Goal: Answer question/provide support: Share knowledge or assist other users

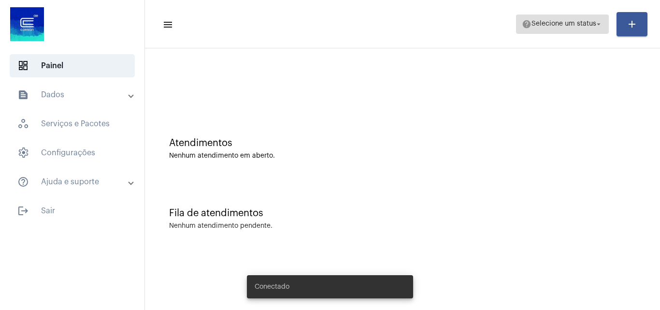
click at [563, 32] on span "help Selecione um status arrow_drop_down" at bounding box center [562, 23] width 81 height 17
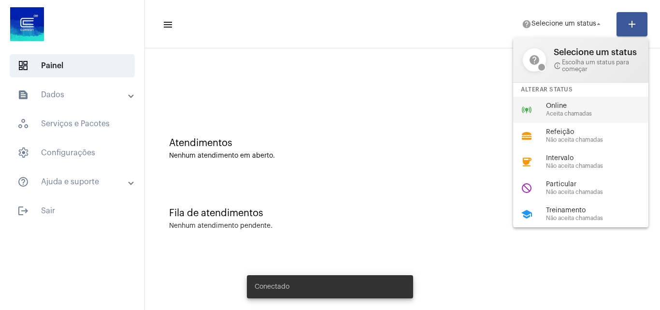
click at [559, 109] on span "Online" at bounding box center [601, 105] width 110 height 7
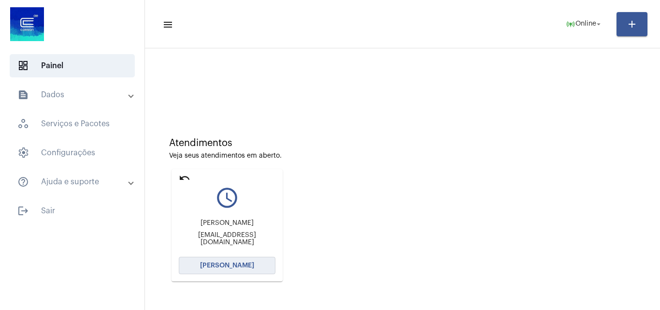
click at [239, 266] on span "[PERSON_NAME]" at bounding box center [227, 265] width 54 height 7
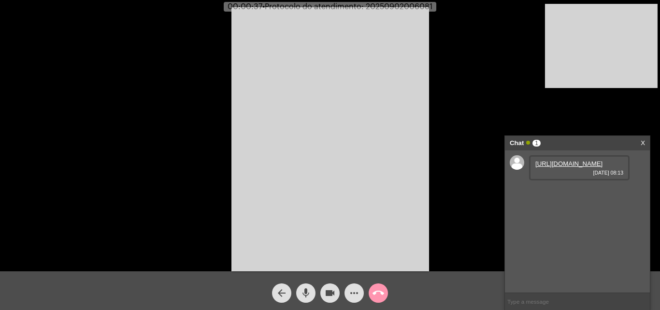
click at [585, 165] on link "[URL][DOMAIN_NAME]" at bounding box center [569, 163] width 67 height 7
drag, startPoint x: 558, startPoint y: 217, endPoint x: 558, endPoint y: 209, distance: 8.2
click at [558, 195] on link "https://neft-transfer-bucket.s3.amazonaws.com/temp-998b0e51-e02d-f3f4-3a9a-2514…" at bounding box center [569, 191] width 67 height 7
click at [351, 289] on mat-icon "more_horiz" at bounding box center [355, 293] width 12 height 12
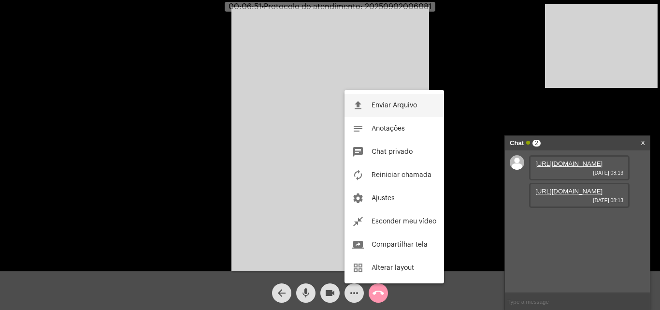
click at [377, 113] on button "file_upload Enviar Arquivo" at bounding box center [395, 105] width 100 height 23
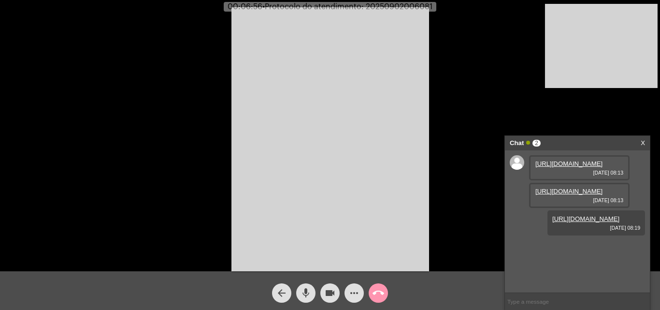
scroll to position [8, 0]
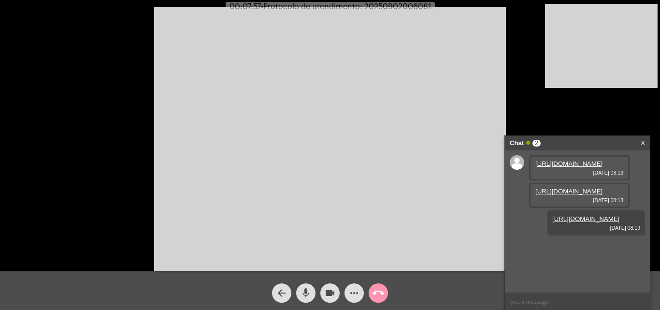
click at [302, 288] on mat-icon "mic" at bounding box center [306, 293] width 12 height 12
click at [417, 8] on span "• Protocolo do atendimento: 20250902006081" at bounding box center [348, 7] width 170 height 8
copy span "20250902006081"
click at [305, 291] on mat-icon "mic_off" at bounding box center [306, 293] width 12 height 12
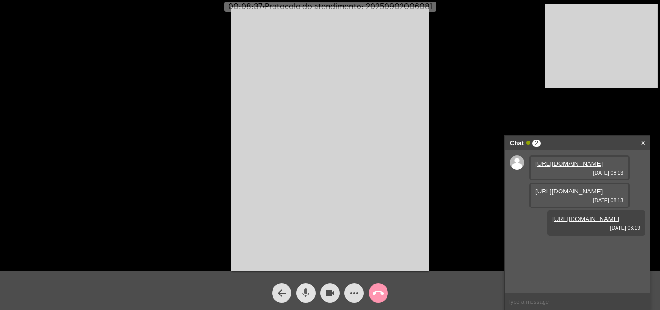
click at [304, 286] on span "mic" at bounding box center [306, 292] width 12 height 19
click at [326, 294] on mat-icon "videocam" at bounding box center [330, 293] width 12 height 12
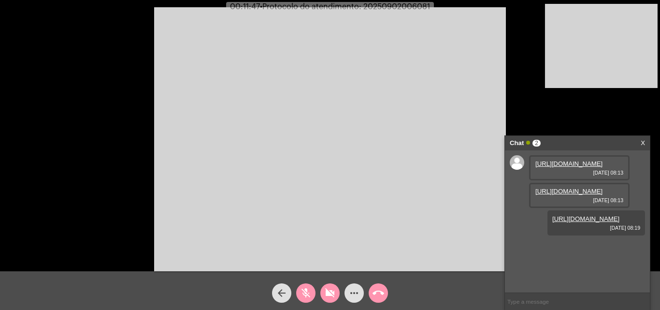
click at [328, 290] on mat-icon "videocam_off" at bounding box center [330, 293] width 12 height 12
click at [301, 294] on mat-icon "mic_off" at bounding box center [306, 293] width 12 height 12
copy span "20250902006081"
click at [538, 302] on input "text" at bounding box center [577, 301] width 145 height 17
paste input "20250902006081"
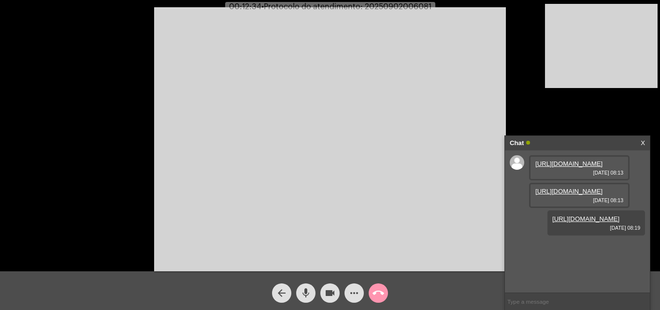
type input "20250902006081"
click at [380, 291] on mat-icon "call_end" at bounding box center [379, 293] width 12 height 12
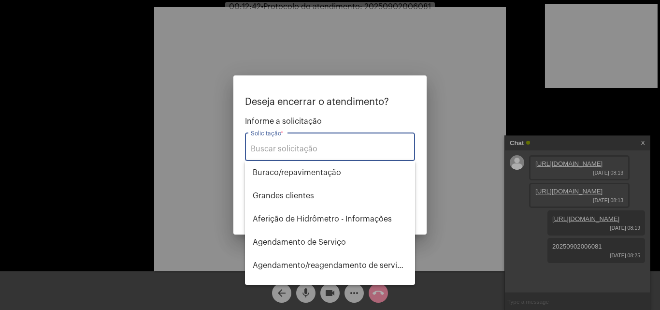
click at [315, 151] on input "Solicitação *" at bounding box center [330, 149] width 159 height 9
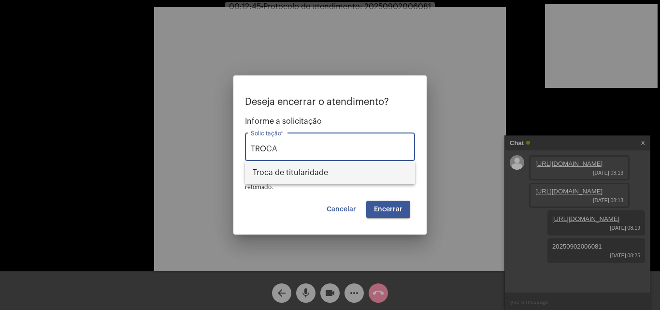
click at [338, 175] on span "Troca de titularidade" at bounding box center [330, 172] width 155 height 23
type input "Troca de titularidade"
click at [390, 212] on span "Encerrar" at bounding box center [388, 209] width 29 height 7
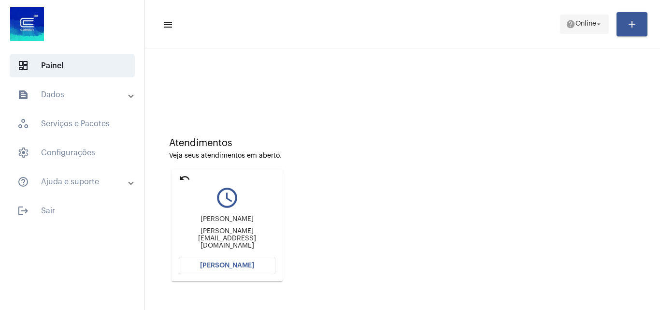
click at [583, 31] on span "help Online arrow_drop_down" at bounding box center [584, 23] width 37 height 17
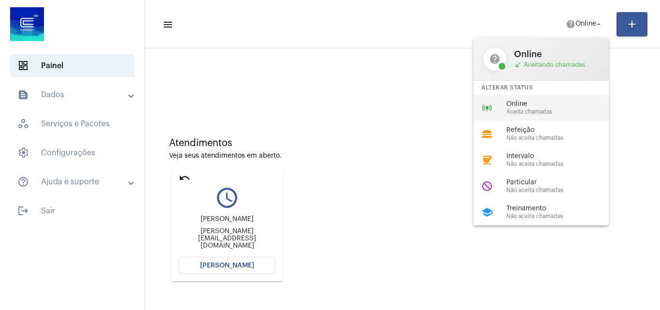
click at [554, 104] on span "Online" at bounding box center [562, 104] width 110 height 7
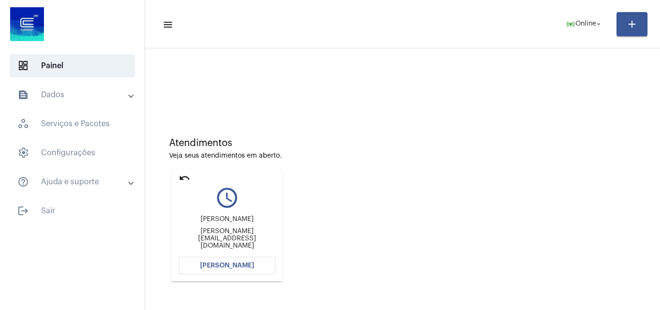
click at [248, 263] on span "[PERSON_NAME]" at bounding box center [227, 265] width 54 height 7
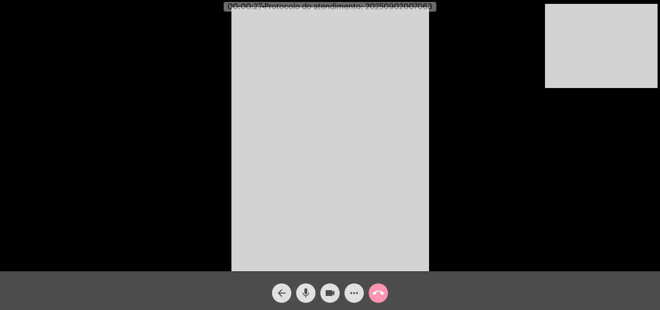
click at [302, 293] on mat-icon "mic" at bounding box center [306, 293] width 12 height 12
click at [302, 293] on mat-icon "mic_off" at bounding box center [306, 293] width 12 height 12
click at [303, 293] on mat-icon "mic" at bounding box center [306, 293] width 12 height 12
click at [303, 293] on mat-icon "mic_off" at bounding box center [306, 293] width 12 height 12
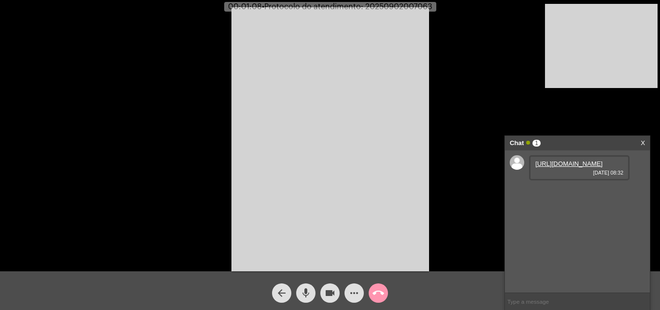
click at [552, 167] on link "https://neft-transfer-bucket.s3.amazonaws.com/temp-a2b375c2-6734-2898-9406-82a5…" at bounding box center [569, 163] width 67 height 7
click at [558, 195] on link "https://neft-transfer-bucket.s3.amazonaws.com/temp-d4620fda-8d12-60d0-b9c2-fcfb…" at bounding box center [569, 191] width 67 height 7
click at [303, 286] on span "mic" at bounding box center [306, 292] width 12 height 19
click at [305, 288] on mat-icon "mic_off" at bounding box center [306, 293] width 12 height 12
click at [415, 4] on span "• Protocolo do atendimento: 20250902007063" at bounding box center [347, 7] width 171 height 8
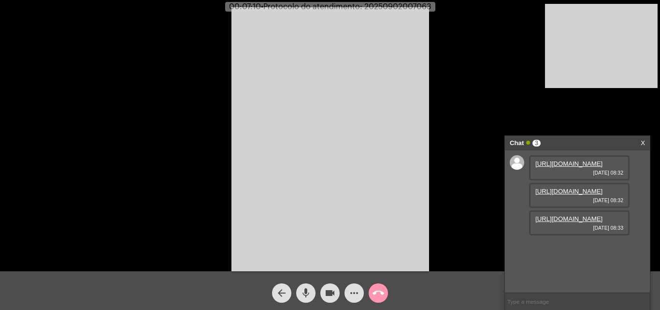
click at [415, 4] on span "• Protocolo do atendimento: 20250902007063" at bounding box center [346, 7] width 171 height 8
copy span "20250902007063"
click at [215, 212] on div "Acessando Câmera e Microfone..." at bounding box center [330, 137] width 658 height 271
click at [354, 287] on span "more_horiz" at bounding box center [355, 292] width 12 height 19
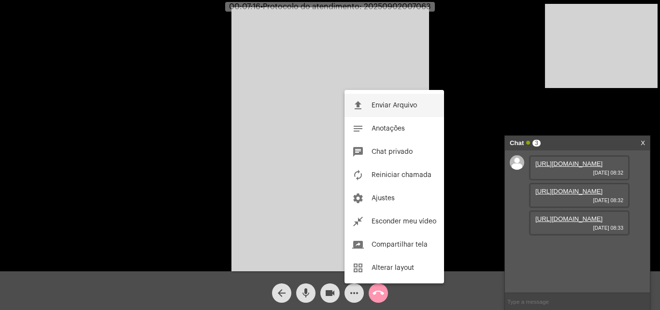
click at [401, 102] on span "Enviar Arquivo" at bounding box center [394, 105] width 45 height 7
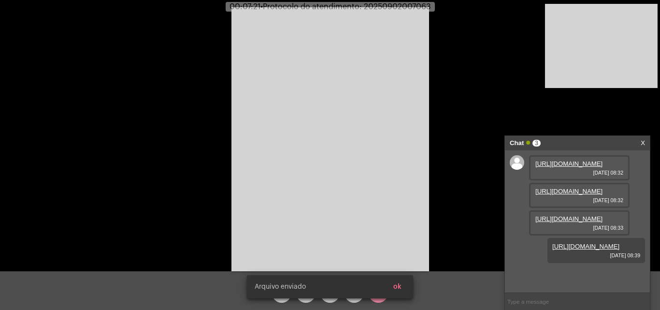
scroll to position [58, 0]
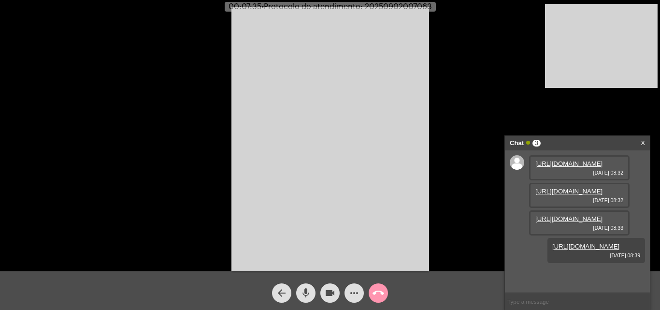
click at [397, 7] on span "• Protocolo do atendimento: 20250902007063" at bounding box center [347, 7] width 171 height 8
copy span "20250902007063"
click at [544, 303] on input "text" at bounding box center [577, 301] width 145 height 17
paste input "20250902007063"
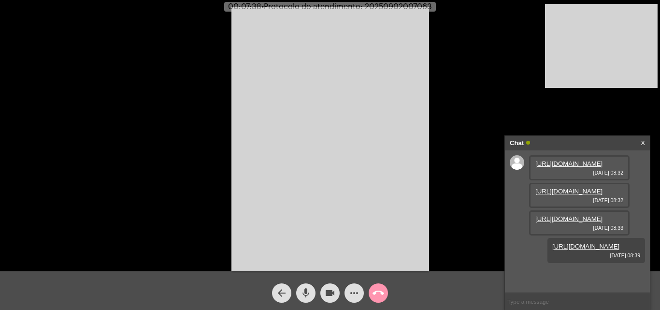
type input "20250902007063"
click at [378, 290] on mat-icon "call_end" at bounding box center [379, 293] width 12 height 12
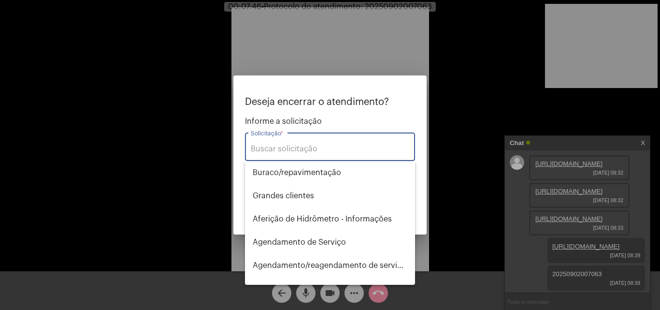
click at [315, 155] on div "Solicitação *" at bounding box center [330, 146] width 159 height 30
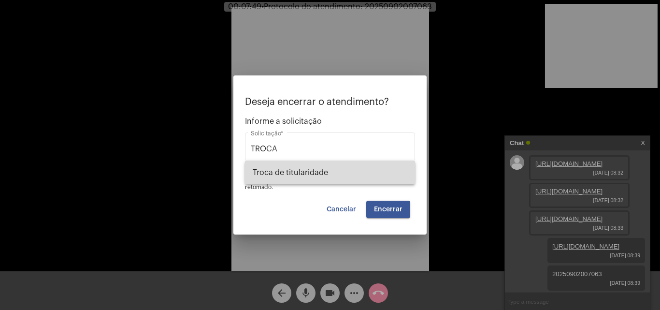
click at [319, 168] on span "Troca de titularidade" at bounding box center [330, 172] width 155 height 23
type input "Troca de titularidade"
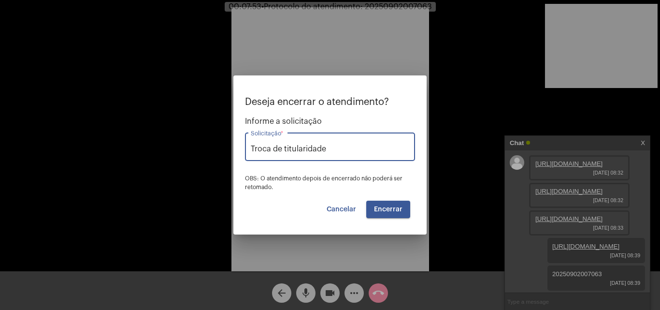
click at [396, 211] on span "Encerrar" at bounding box center [388, 209] width 29 height 7
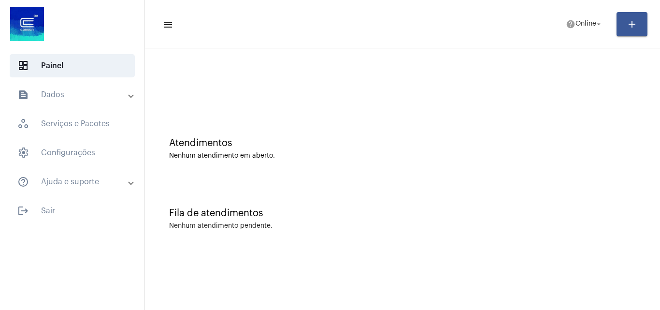
click at [431, 91] on div at bounding box center [403, 81] width 506 height 56
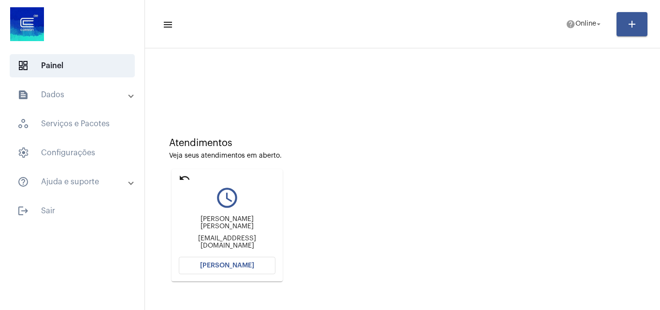
click at [236, 267] on span "[PERSON_NAME]" at bounding box center [227, 265] width 54 height 7
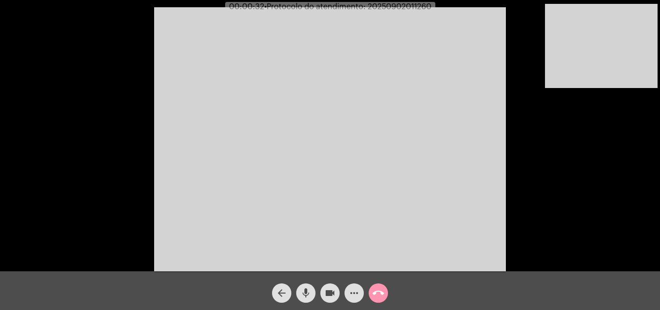
click at [305, 290] on mat-icon "mic" at bounding box center [306, 293] width 12 height 12
click at [332, 289] on mat-icon "videocam" at bounding box center [330, 293] width 12 height 12
click at [331, 291] on mat-icon "videocam_off" at bounding box center [330, 293] width 12 height 12
click at [306, 291] on mat-icon "mic_off" at bounding box center [306, 293] width 12 height 12
click at [310, 301] on span "mic" at bounding box center [306, 292] width 12 height 19
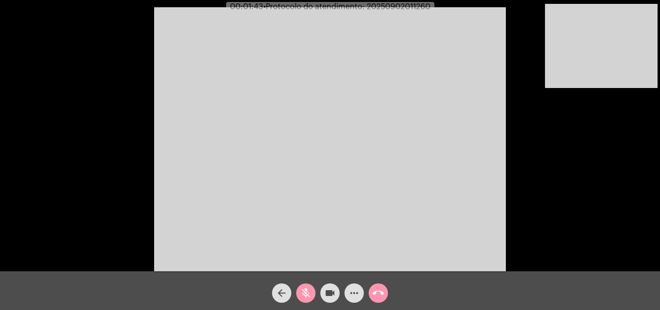
click at [328, 299] on span "videocam" at bounding box center [330, 292] width 12 height 19
click at [329, 294] on mat-icon "videocam_off" at bounding box center [330, 293] width 12 height 12
click at [308, 291] on mat-icon "mic_off" at bounding box center [306, 293] width 12 height 12
click at [375, 291] on mat-icon "call_end" at bounding box center [379, 293] width 12 height 12
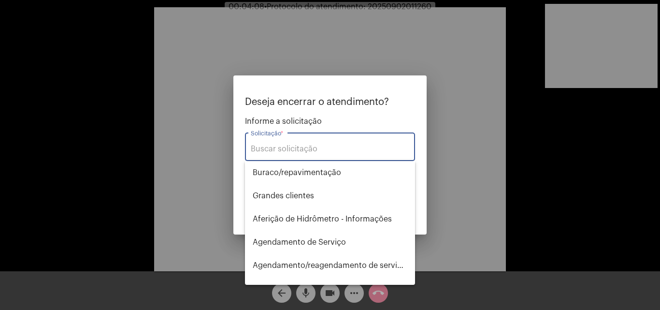
click at [295, 152] on input "Solicitação *" at bounding box center [330, 149] width 159 height 9
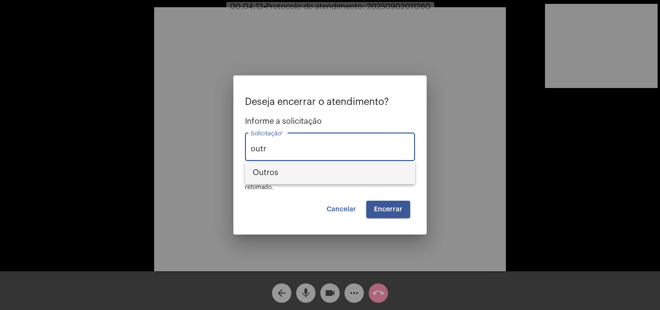
click at [308, 180] on span "Outros" at bounding box center [330, 172] width 155 height 23
type input "Outros"
click at [394, 216] on button "Encerrar" at bounding box center [388, 209] width 44 height 17
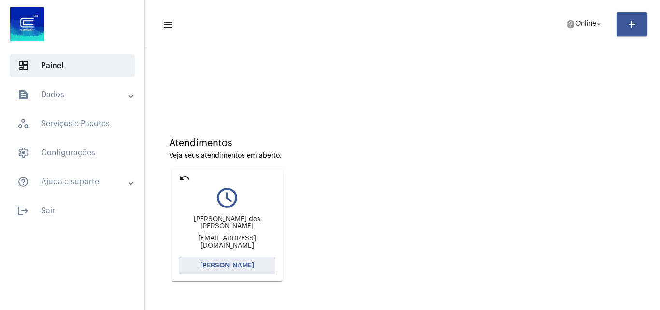
click at [239, 270] on button "[PERSON_NAME]" at bounding box center [227, 265] width 97 height 17
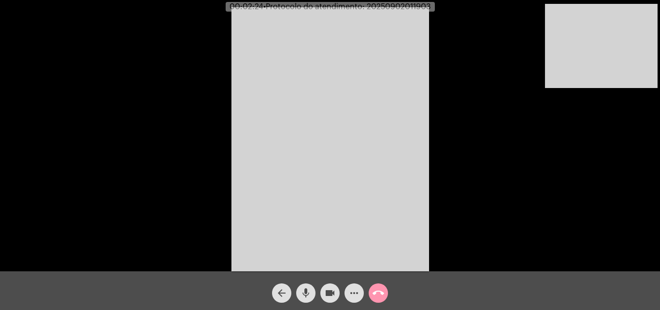
click at [308, 296] on mat-icon "mic" at bounding box center [306, 293] width 12 height 12
click at [309, 291] on mat-icon "mic_off" at bounding box center [306, 293] width 12 height 12
click at [302, 290] on mat-icon "mic" at bounding box center [306, 293] width 12 height 12
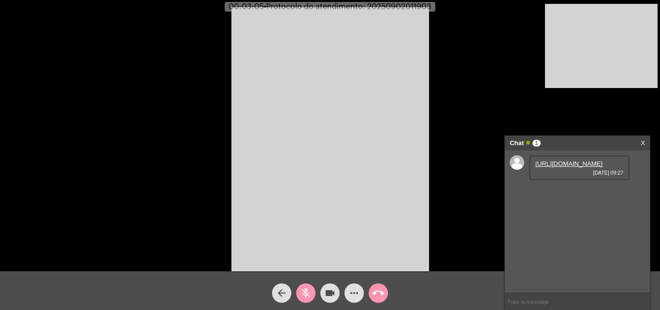
click at [561, 167] on link "https://neft-transfer-bucket.s3.amazonaws.com/temp-a3f1a2c3-205e-edfb-7d98-e803…" at bounding box center [569, 163] width 67 height 7
click at [303, 294] on mat-icon "mic_off" at bounding box center [306, 293] width 12 height 12
click at [307, 291] on mat-icon "mic" at bounding box center [306, 293] width 12 height 12
click at [309, 288] on mat-icon "mic_off" at bounding box center [306, 293] width 12 height 12
click at [307, 287] on mat-icon "mic" at bounding box center [306, 293] width 12 height 12
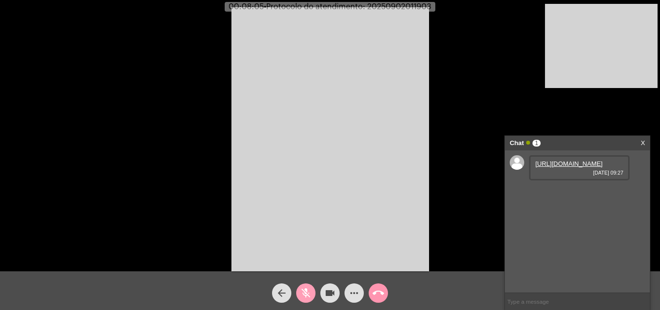
click at [309, 292] on mat-icon "mic_off" at bounding box center [306, 293] width 12 height 12
click at [306, 292] on mat-icon "mic" at bounding box center [306, 293] width 12 height 12
click at [356, 291] on mat-icon "more_horiz" at bounding box center [355, 293] width 12 height 12
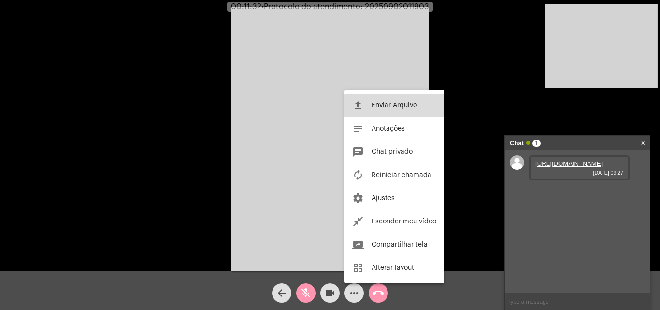
click at [389, 102] on button "file_upload Enviar Arquivo" at bounding box center [395, 105] width 100 height 23
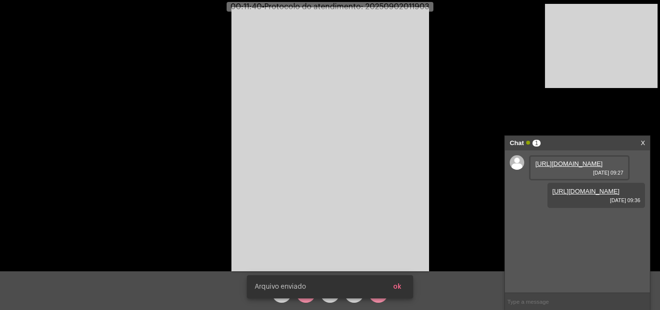
click at [307, 302] on div "Arquivo enviado ok" at bounding box center [329, 286] width 189 height 46
click at [307, 300] on div "Arquivo enviado ok" at bounding box center [329, 286] width 189 height 46
click at [329, 241] on video at bounding box center [331, 139] width 198 height 264
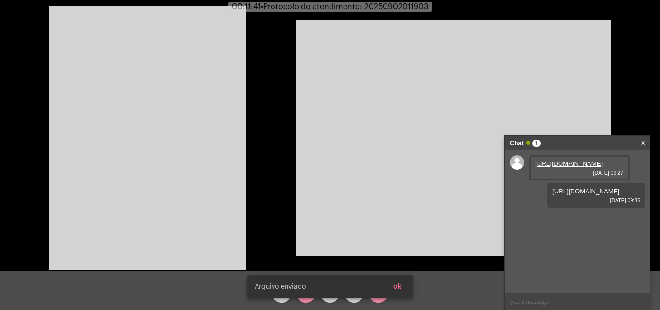
click at [300, 295] on snack-bar-container "Arquivo enviado ok" at bounding box center [330, 286] width 166 height 23
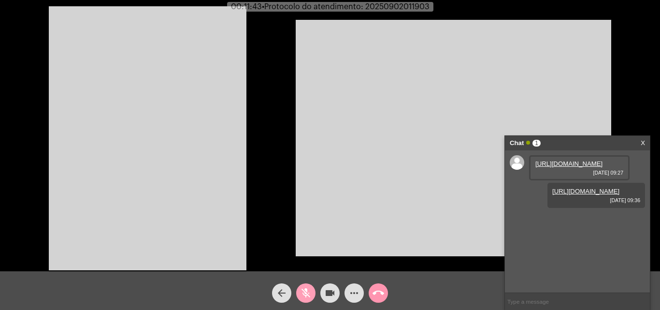
click at [304, 297] on mat-icon "mic_off" at bounding box center [306, 293] width 12 height 12
click at [207, 189] on video at bounding box center [148, 138] width 198 height 264
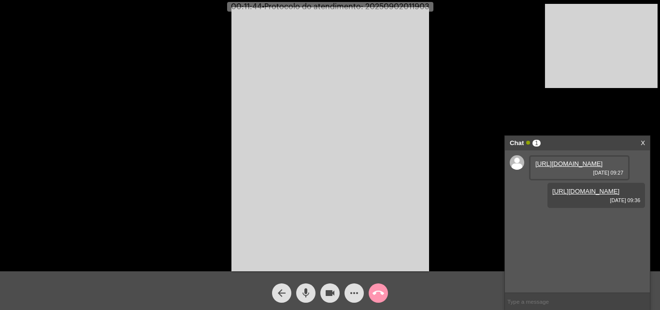
click at [353, 291] on mat-icon "more_horiz" at bounding box center [355, 293] width 12 height 12
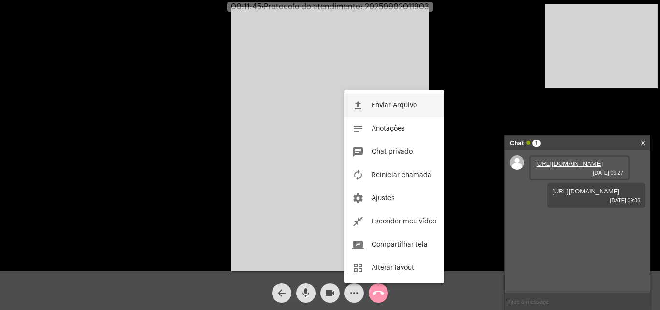
click at [395, 111] on button "file_upload Enviar Arquivo" at bounding box center [395, 105] width 100 height 23
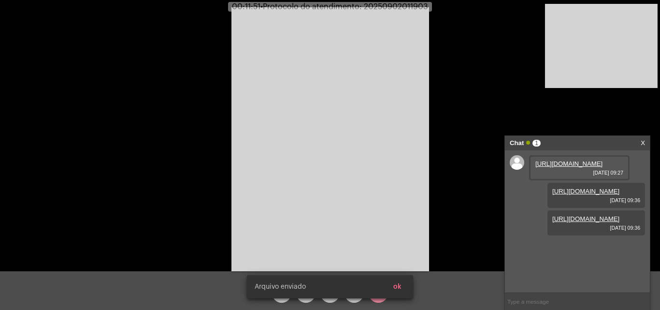
scroll to position [8, 0]
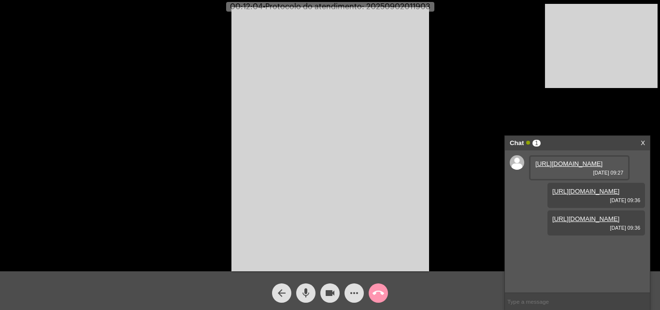
click at [393, 2] on span "00:12:04 • Protocolo do atendimento: 20250902011903" at bounding box center [330, 7] width 208 height 10
copy span "20250902011903"
click at [309, 295] on mat-icon "mic" at bounding box center [306, 293] width 12 height 12
click at [309, 293] on mat-icon "mic_off" at bounding box center [306, 293] width 12 height 12
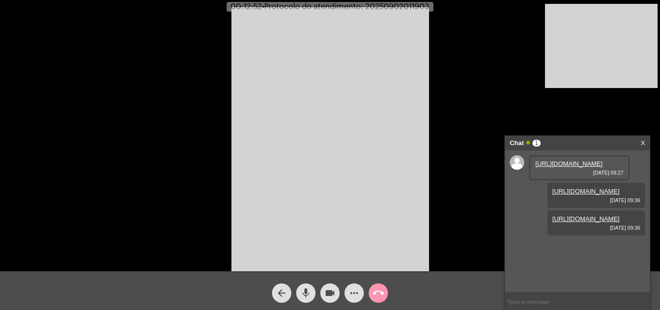
copy span "20250902011903"
click at [519, 294] on input "text" at bounding box center [577, 301] width 145 height 17
click at [302, 291] on mat-icon "mic" at bounding box center [306, 293] width 12 height 12
click at [309, 293] on mat-icon "mic_off" at bounding box center [306, 293] width 12 height 12
click at [410, 6] on span "• Protocolo do atendimento: 20250902011903" at bounding box center [346, 7] width 168 height 8
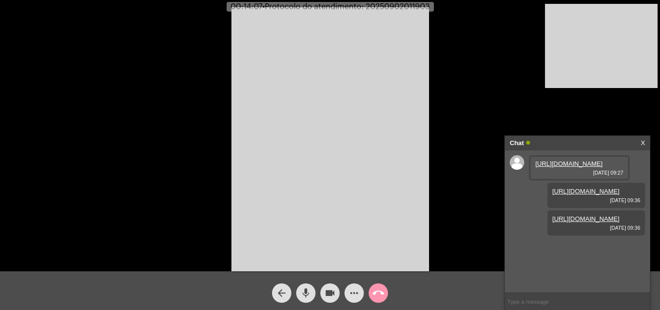
click at [410, 6] on span "• Protocolo do atendimento: 20250902011903" at bounding box center [346, 7] width 168 height 8
copy span "20250902011903"
click at [385, 133] on video at bounding box center [331, 139] width 198 height 264
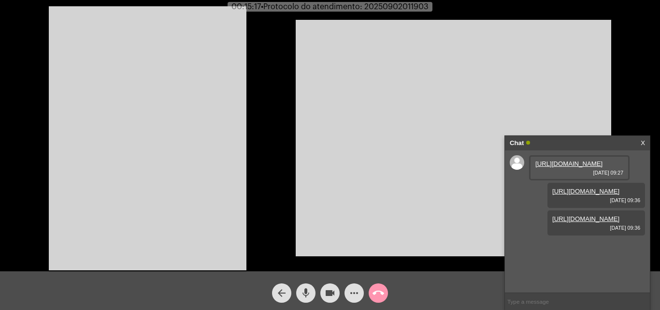
click at [539, 301] on input "text" at bounding box center [577, 301] width 145 height 17
paste input "20250902011903"
type input "20250902011903"
click at [189, 186] on video at bounding box center [148, 138] width 198 height 264
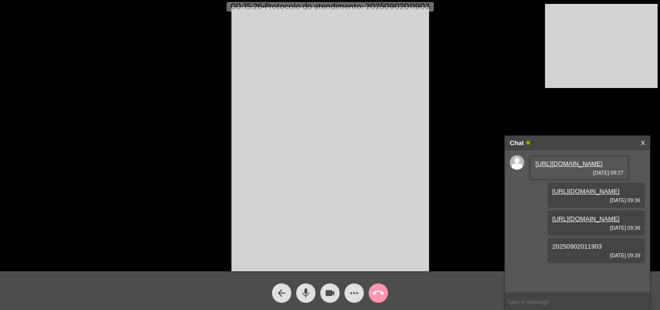
click at [386, 292] on button "call_end" at bounding box center [378, 292] width 19 height 19
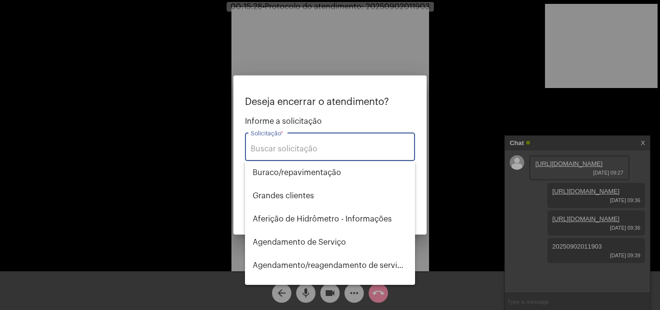
click at [299, 145] on input "Solicitação *" at bounding box center [330, 149] width 159 height 9
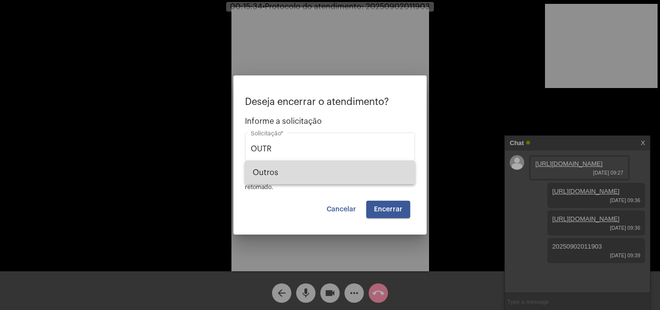
click at [303, 169] on span "Outros" at bounding box center [330, 172] width 155 height 23
type input "Outros"
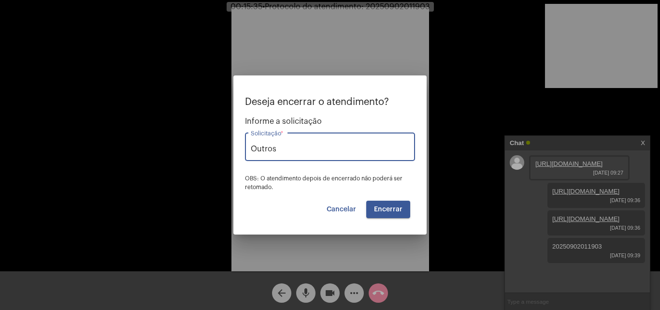
click at [398, 211] on span "Encerrar" at bounding box center [388, 209] width 29 height 7
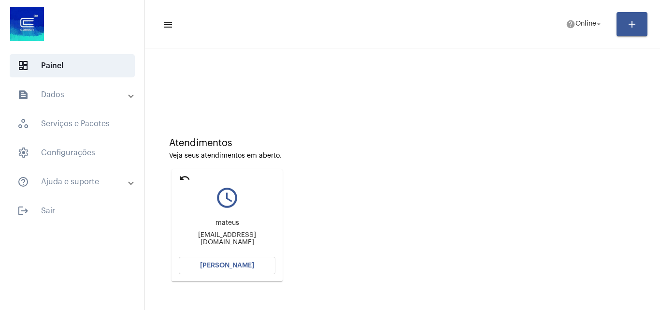
click at [243, 266] on span "[PERSON_NAME]" at bounding box center [227, 265] width 54 height 7
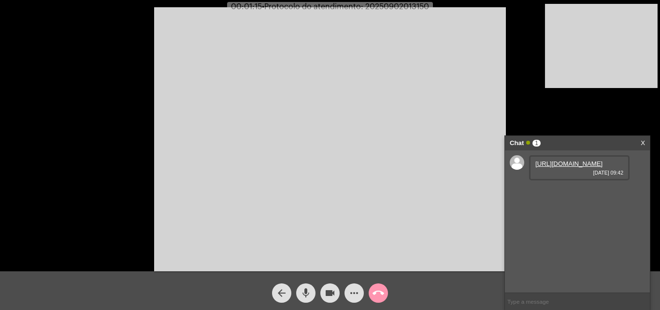
click at [570, 167] on link "https://neft-transfer-bucket.s3.amazonaws.com/temp-4f4ba0a5-f773-9516-d0c2-1e28…" at bounding box center [569, 163] width 67 height 7
click at [555, 195] on link "https://neft-transfer-bucket.s3.amazonaws.com/temp-537157dd-4aef-e446-a60d-4835…" at bounding box center [569, 191] width 67 height 7
click at [637, 47] on video at bounding box center [601, 46] width 113 height 84
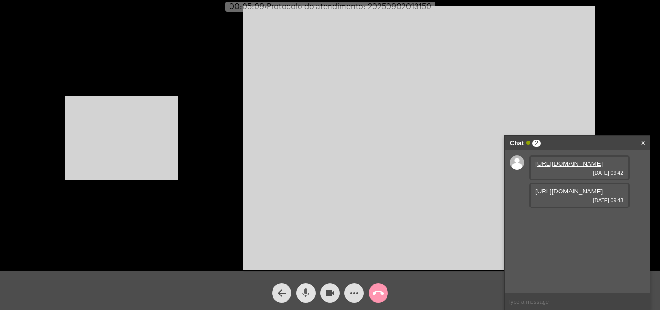
click at [305, 296] on mat-icon "mic" at bounding box center [306, 293] width 12 height 12
click at [305, 296] on mat-icon "mic_off" at bounding box center [306, 293] width 12 height 12
click at [305, 296] on mat-icon "mic" at bounding box center [306, 293] width 12 height 12
click at [140, 153] on video at bounding box center [121, 138] width 113 height 84
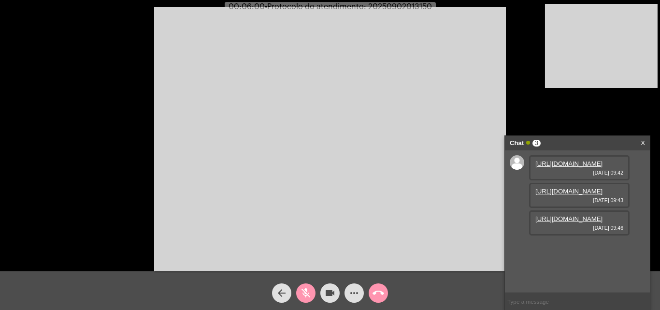
scroll to position [8, 0]
click at [582, 222] on link "https://neft-transfer-bucket.s3.amazonaws.com/temp-7c377877-1b30-3bef-d642-d482…" at bounding box center [569, 218] width 67 height 7
click at [558, 250] on link "https://neft-transfer-bucket.s3.amazonaws.com/temp-1ddc8b72-5fc9-8129-2cb5-b4e2…" at bounding box center [569, 246] width 67 height 7
click at [304, 291] on mat-icon "mic_off" at bounding box center [306, 293] width 12 height 12
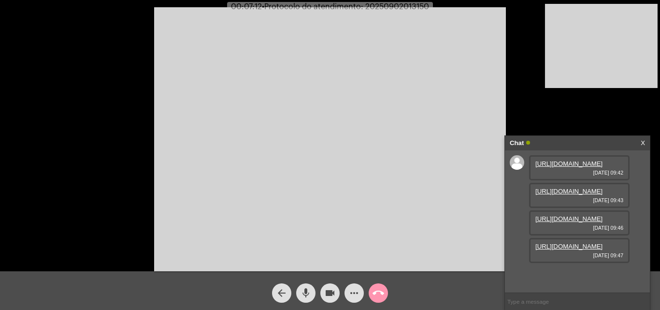
click at [554, 302] on input "text" at bounding box center [577, 301] width 145 height 17
click at [601, 65] on video at bounding box center [601, 46] width 113 height 84
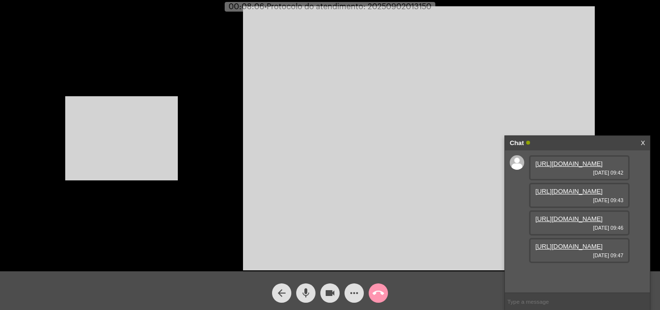
click at [148, 115] on video at bounding box center [121, 138] width 113 height 84
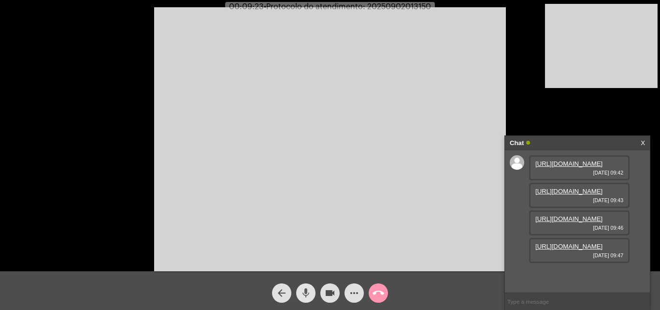
click at [306, 286] on span "mic" at bounding box center [306, 292] width 12 height 19
click at [306, 297] on mat-icon "mic_off" at bounding box center [306, 293] width 12 height 12
click at [307, 298] on mat-icon "mic" at bounding box center [306, 293] width 12 height 12
drag, startPoint x: 306, startPoint y: 292, endPoint x: 329, endPoint y: 220, distance: 76.1
click at [307, 292] on mat-icon "mic_off" at bounding box center [306, 293] width 12 height 12
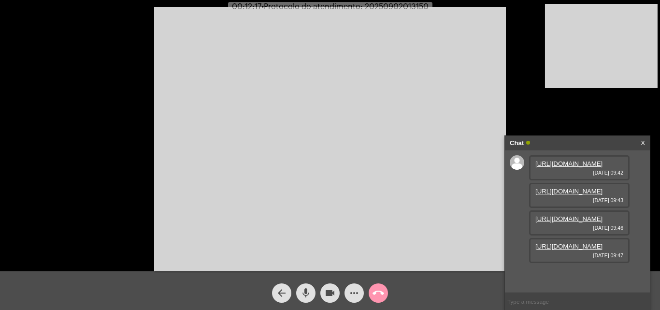
click at [314, 294] on button "mic" at bounding box center [305, 292] width 19 height 19
click at [308, 293] on mat-icon "mic_off" at bounding box center [306, 293] width 12 height 12
click at [306, 285] on span "mic" at bounding box center [306, 292] width 12 height 19
click at [302, 295] on mat-icon "mic_off" at bounding box center [306, 293] width 12 height 12
click at [422, 4] on span "• Protocolo do atendimento: 20250902013150" at bounding box center [344, 7] width 167 height 8
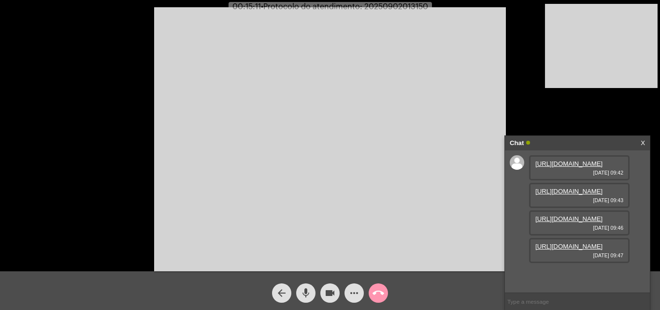
click at [422, 4] on span "• Protocolo do atendimento: 20250902013150" at bounding box center [344, 7] width 167 height 8
copy span "20250902013150"
click at [528, 306] on input "text" at bounding box center [577, 301] width 145 height 17
click at [381, 9] on span "• Protocolo do atendimento: 20250902013150" at bounding box center [345, 7] width 167 height 8
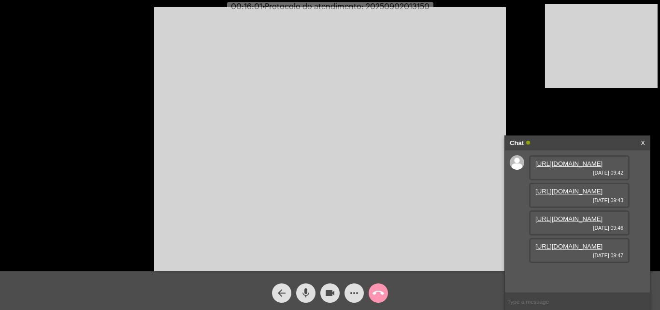
copy span "20250902013150"
click at [523, 303] on input "text" at bounding box center [577, 301] width 145 height 17
paste input "20250902013150"
type input "20250902013150"
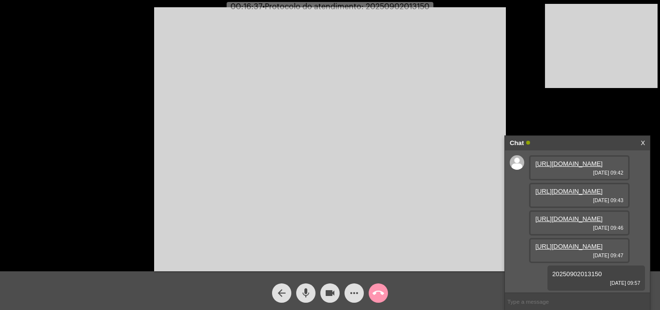
click at [384, 291] on button "call_end" at bounding box center [378, 292] width 19 height 19
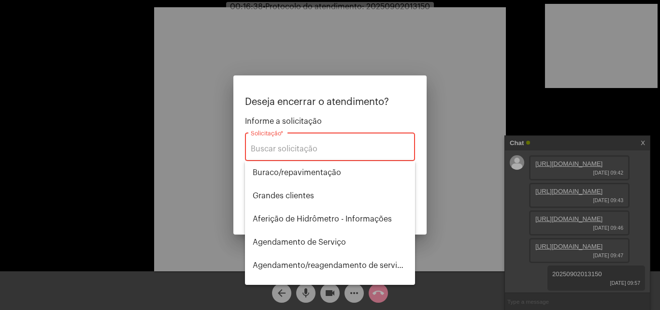
click at [324, 142] on div "Solicitação *" at bounding box center [330, 146] width 159 height 30
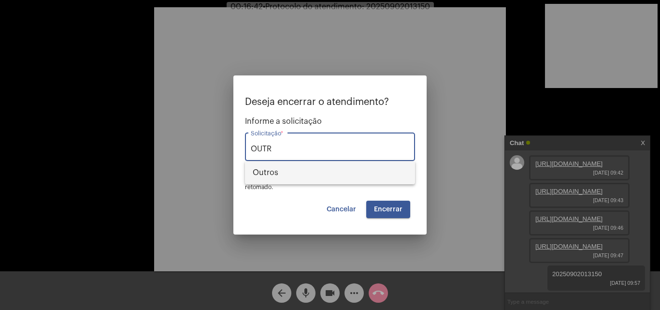
click at [330, 171] on span "Outros" at bounding box center [330, 172] width 155 height 23
type input "Outros"
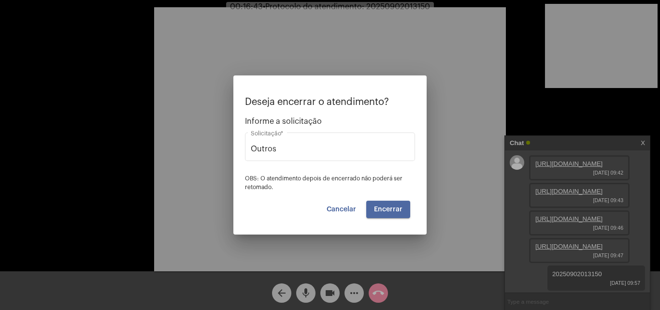
click at [383, 214] on button "Encerrar" at bounding box center [388, 209] width 44 height 17
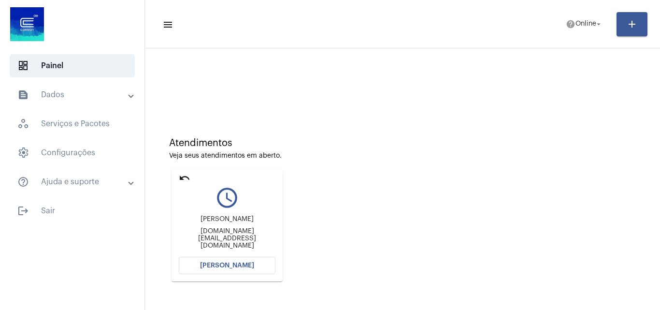
click at [226, 277] on mat-card "undo query_builder Carolina Machado machadocarolina.mc@gmail.com Abrir Chamada" at bounding box center [227, 225] width 111 height 112
click at [232, 262] on button "[PERSON_NAME]" at bounding box center [227, 265] width 97 height 17
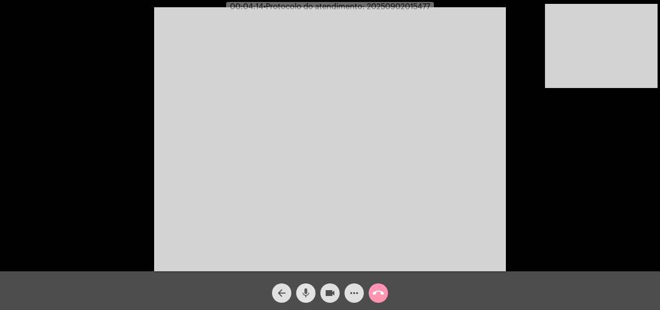
click at [304, 296] on mat-icon "mic" at bounding box center [306, 293] width 12 height 12
click at [336, 289] on button "videocam" at bounding box center [329, 292] width 19 height 19
click at [305, 296] on mat-icon "mic_off" at bounding box center [306, 293] width 12 height 12
click at [330, 293] on mat-icon "videocam_off" at bounding box center [330, 293] width 12 height 12
click at [330, 293] on mat-icon "videocam" at bounding box center [330, 293] width 12 height 12
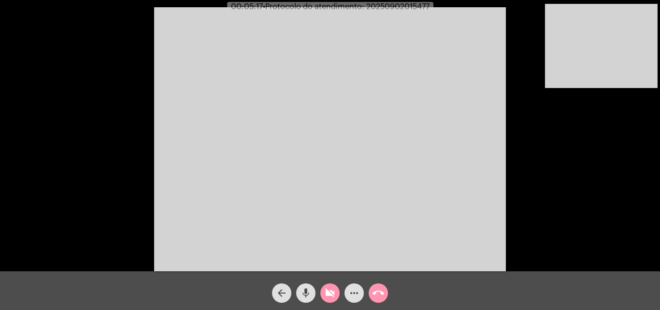
click at [310, 291] on mat-icon "mic" at bounding box center [306, 293] width 12 height 12
click at [324, 292] on mat-icon "videocam_off" at bounding box center [330, 293] width 12 height 12
click at [303, 291] on mat-icon "mic_off" at bounding box center [306, 293] width 12 height 12
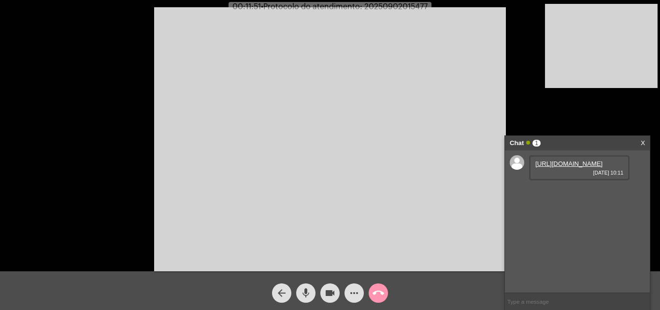
click at [555, 167] on link "https://neft-transfer-bucket.s3.amazonaws.com/temp-9d43afca-6228-71c5-bcfd-4099…" at bounding box center [569, 163] width 67 height 7
click at [570, 195] on link "https://neft-transfer-bucket.s3.amazonaws.com/temp-22ae7e51-0952-4c92-a7c3-12d0…" at bounding box center [569, 191] width 67 height 7
click at [307, 298] on mat-icon "mic" at bounding box center [306, 293] width 12 height 12
click at [335, 289] on mat-icon "videocam" at bounding box center [330, 293] width 12 height 12
click at [311, 292] on mat-icon "mic_off" at bounding box center [306, 293] width 12 height 12
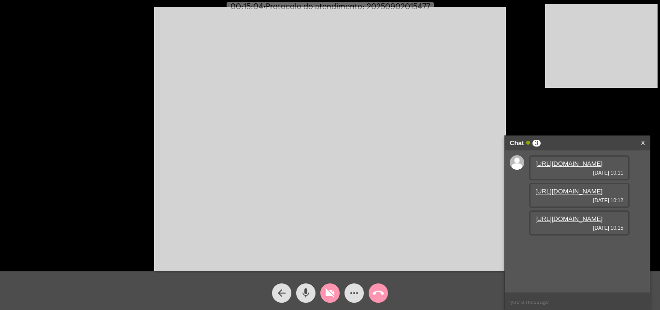
scroll to position [8, 0]
click at [310, 292] on mat-icon "mic" at bounding box center [306, 293] width 12 height 12
click at [561, 222] on link "https://neft-transfer-bucket.s3.amazonaws.com/temp-fc3fb3f0-8d9e-683a-8b0c-3800…" at bounding box center [569, 218] width 67 height 7
click at [326, 292] on mat-icon "videocam_off" at bounding box center [330, 293] width 12 height 12
click at [297, 295] on button "mic_off" at bounding box center [305, 292] width 19 height 19
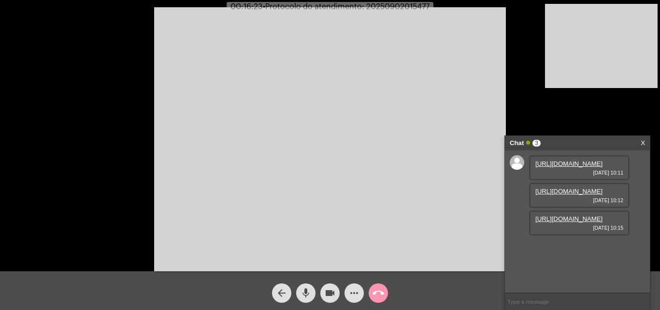
drag, startPoint x: 308, startPoint y: 294, endPoint x: 267, endPoint y: 247, distance: 62.7
click at [308, 293] on mat-icon "mic" at bounding box center [306, 293] width 12 height 12
click at [313, 294] on button "mic_off" at bounding box center [305, 292] width 19 height 19
click at [303, 291] on mat-icon "mic" at bounding box center [306, 293] width 12 height 12
click at [308, 290] on mat-icon "mic_off" at bounding box center [306, 293] width 12 height 12
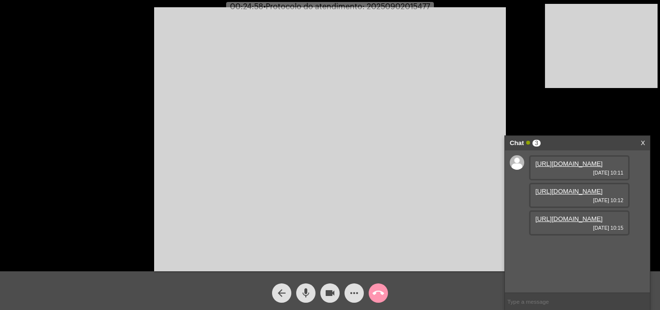
click at [412, 5] on span "• Protocolo do atendimento: 20250902015477" at bounding box center [346, 7] width 167 height 8
copy span "20250902015477"
click at [547, 305] on input "text" at bounding box center [577, 301] width 145 height 17
paste input "20250902015477"
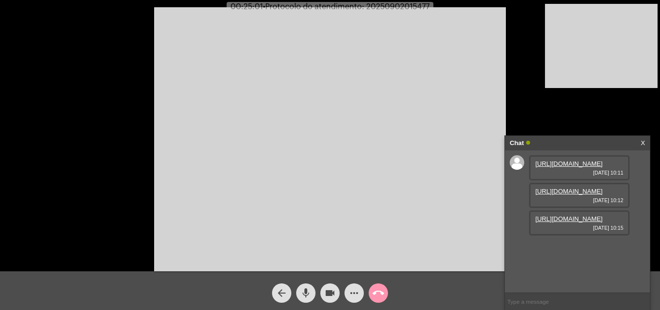
type input "20250902015477"
click at [373, 291] on mat-icon "call_end" at bounding box center [379, 293] width 12 height 12
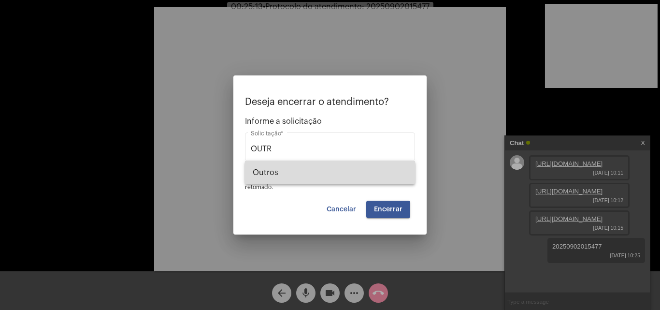
click at [328, 173] on span "Outros" at bounding box center [330, 172] width 155 height 23
type input "Outros"
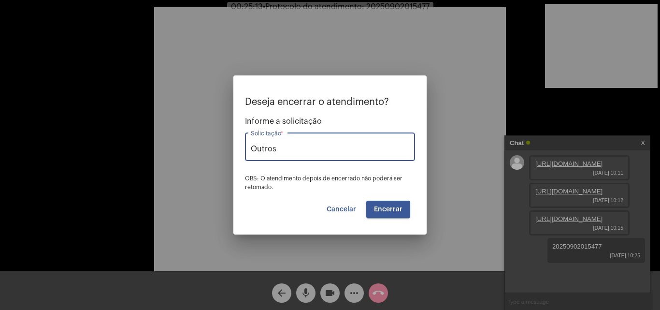
click at [396, 212] on span "Encerrar" at bounding box center [388, 209] width 29 height 7
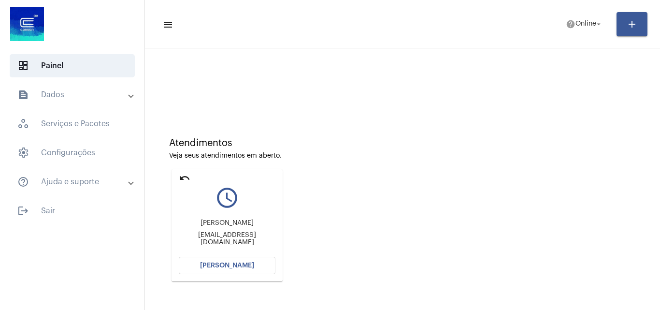
scroll to position [48, 0]
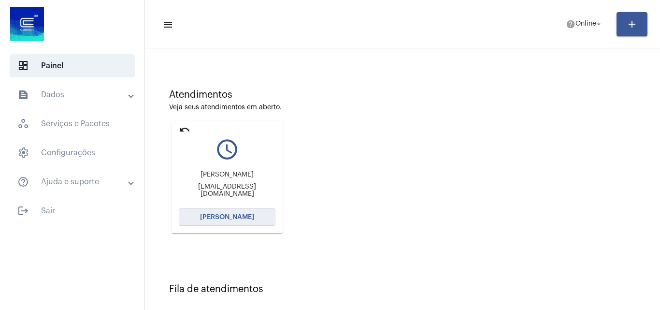
click at [244, 214] on span "[PERSON_NAME]" at bounding box center [227, 217] width 54 height 7
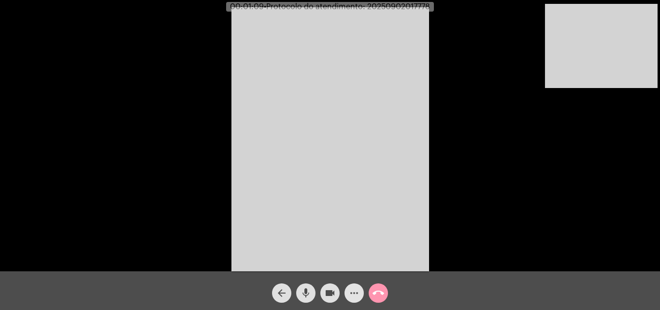
click at [360, 293] on mat-icon "more_horiz" at bounding box center [355, 293] width 12 height 12
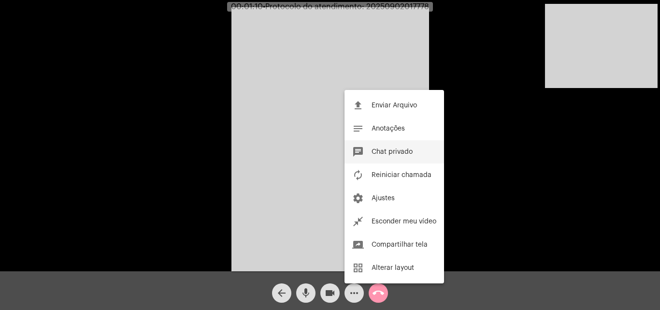
click at [384, 153] on span "Chat privado" at bounding box center [392, 151] width 41 height 7
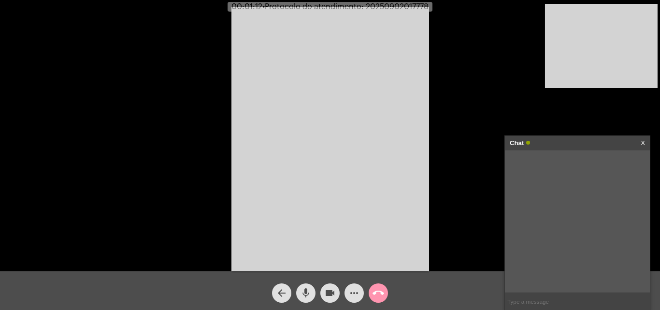
click at [553, 303] on input "text" at bounding box center [577, 301] width 145 height 17
type input "OI"
drag, startPoint x: 303, startPoint y: 291, endPoint x: 324, endPoint y: 287, distance: 21.6
click at [304, 291] on mat-icon "mic" at bounding box center [306, 293] width 12 height 12
click at [327, 287] on mat-icon "videocam" at bounding box center [330, 293] width 12 height 12
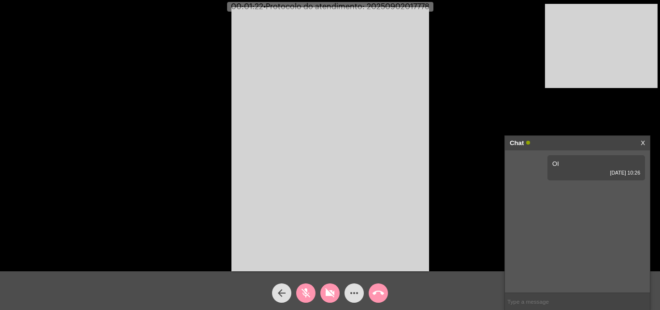
click at [326, 288] on mat-icon "videocam_off" at bounding box center [330, 293] width 12 height 12
click at [301, 295] on mat-icon "mic_off" at bounding box center [306, 293] width 12 height 12
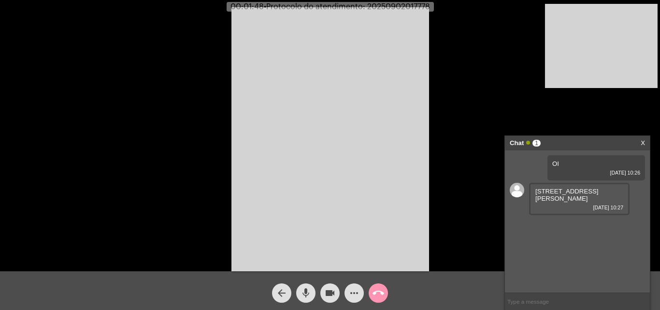
drag, startPoint x: 536, startPoint y: 189, endPoint x: 608, endPoint y: 190, distance: 72.5
click at [598, 190] on span "Rua Guilherme Schmmitz 2139 Parque Olinda" at bounding box center [567, 195] width 63 height 15
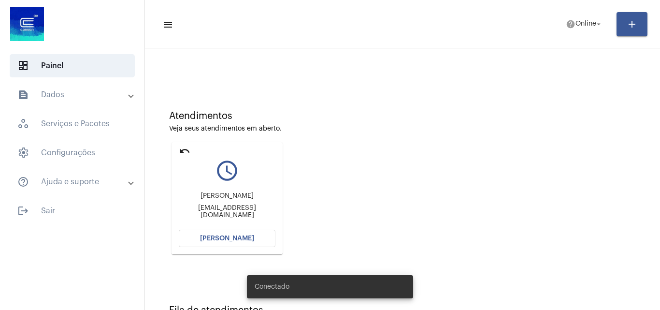
scroll to position [48, 0]
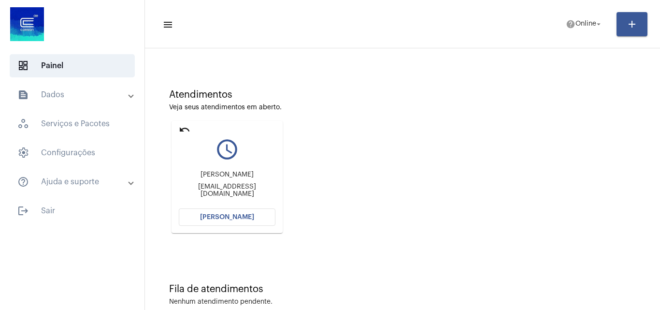
click at [183, 127] on mat-icon "undo" at bounding box center [185, 130] width 12 height 12
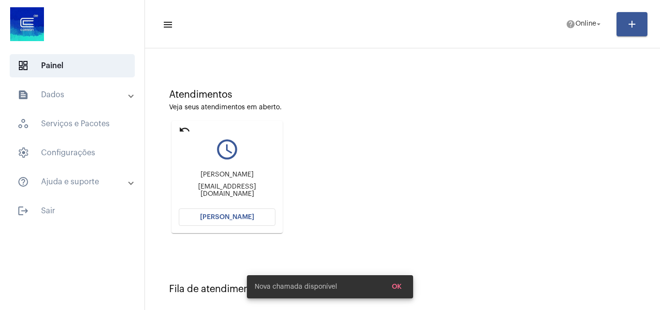
scroll to position [13, 0]
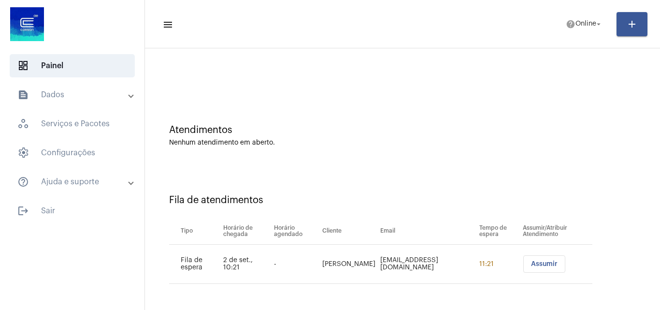
click at [524, 255] on button "Assumir" at bounding box center [545, 263] width 42 height 17
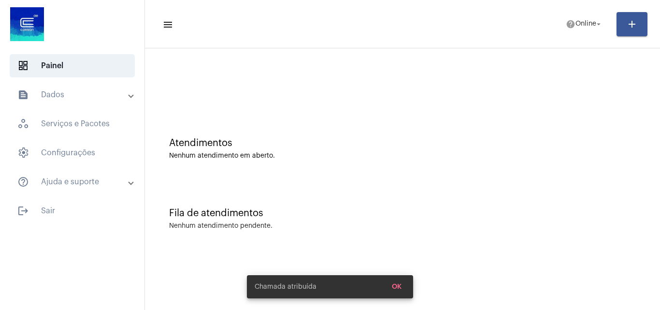
scroll to position [0, 0]
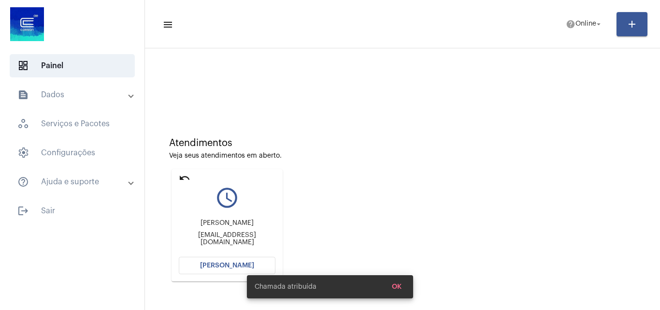
click at [252, 261] on button "[PERSON_NAME]" at bounding box center [227, 265] width 97 height 17
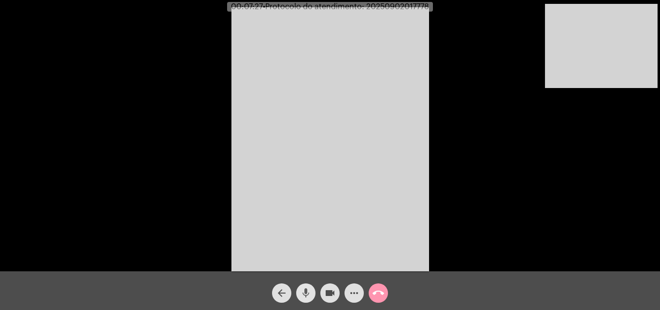
click at [307, 291] on mat-icon "mic" at bounding box center [306, 293] width 12 height 12
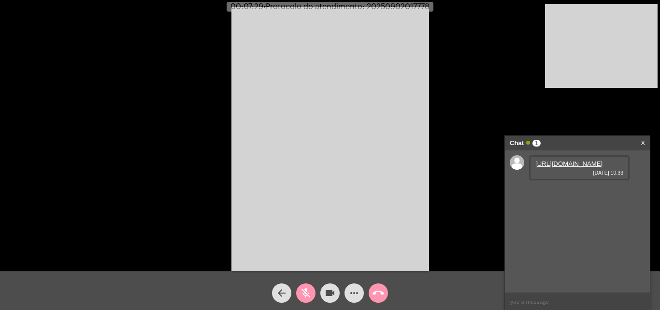
click at [310, 294] on mat-icon "mic_off" at bounding box center [306, 293] width 12 height 12
click at [577, 167] on link "[URL][DOMAIN_NAME]" at bounding box center [569, 163] width 67 height 7
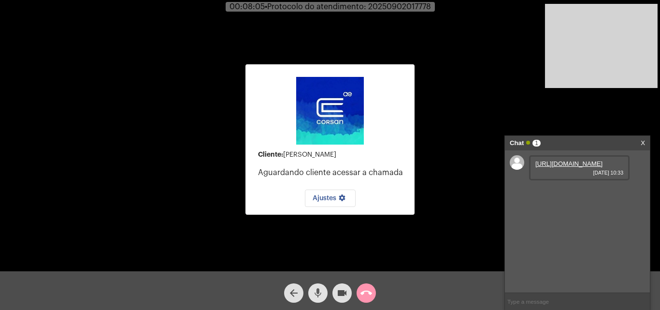
click at [322, 293] on mat-icon "mic" at bounding box center [318, 293] width 12 height 12
click at [334, 292] on button "videocam" at bounding box center [342, 292] width 19 height 19
click at [314, 298] on mat-icon "mic_off" at bounding box center [318, 293] width 12 height 12
click at [347, 291] on mat-icon "videocam_off" at bounding box center [342, 293] width 12 height 12
click at [365, 287] on mat-icon "call_end" at bounding box center [367, 293] width 12 height 12
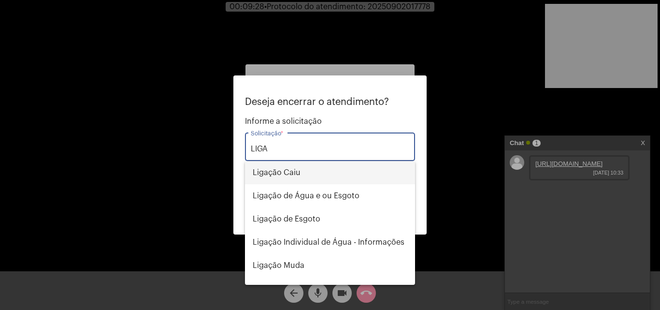
click at [297, 170] on span "Ligação Caiu" at bounding box center [330, 172] width 155 height 23
type input "Ligação Caiu"
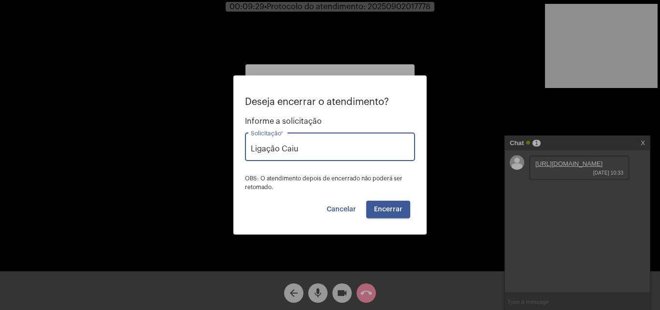
click at [393, 211] on span "Encerrar" at bounding box center [388, 209] width 29 height 7
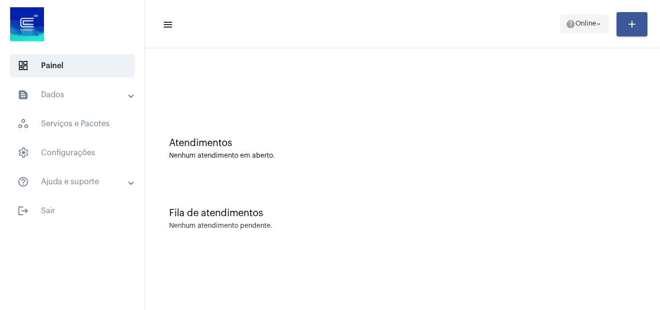
click at [581, 22] on span "Online" at bounding box center [586, 24] width 21 height 7
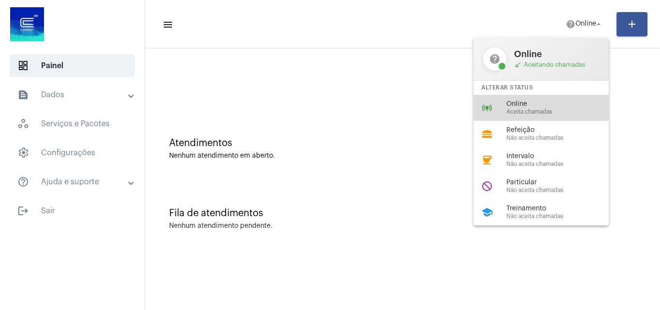
click at [532, 107] on span "Online" at bounding box center [562, 104] width 110 height 7
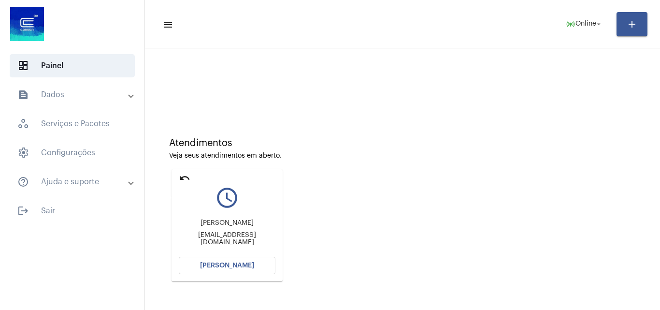
click at [183, 174] on mat-icon "undo" at bounding box center [185, 178] width 12 height 12
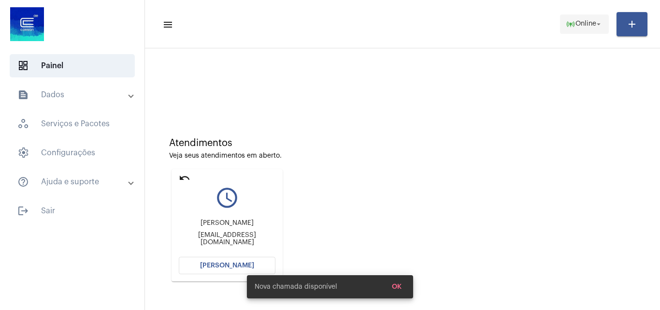
click at [568, 23] on mat-icon "online_prediction" at bounding box center [571, 24] width 10 height 10
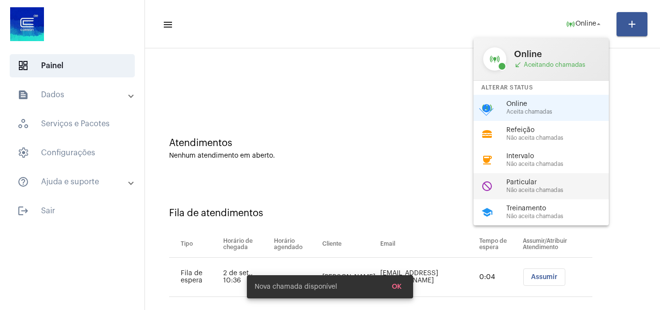
click at [557, 190] on span "Não aceita chamadas" at bounding box center [562, 190] width 110 height 6
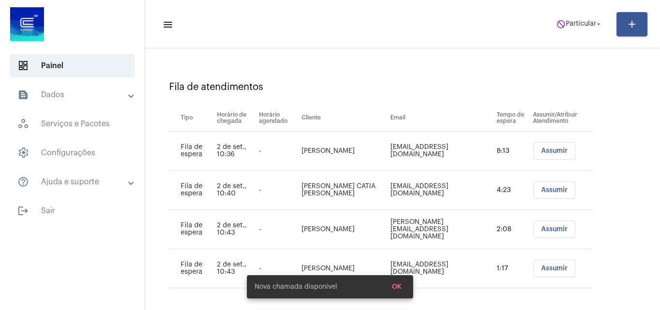
scroll to position [131, 0]
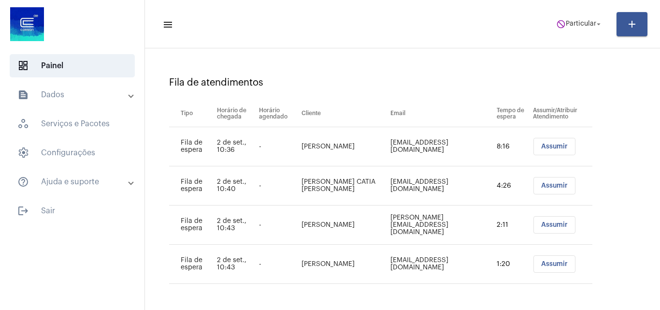
click at [534, 147] on button "Assumir" at bounding box center [555, 146] width 42 height 17
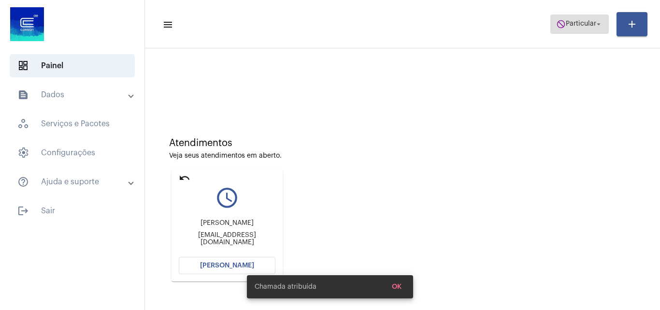
click at [568, 22] on span "Particular" at bounding box center [581, 24] width 30 height 7
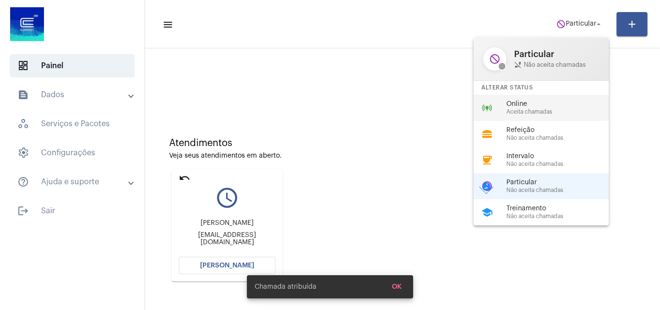
click at [546, 106] on span "Online" at bounding box center [562, 104] width 110 height 7
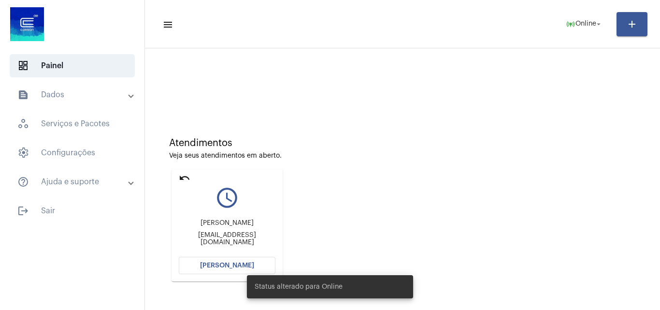
click at [256, 262] on button "[PERSON_NAME]" at bounding box center [227, 265] width 97 height 17
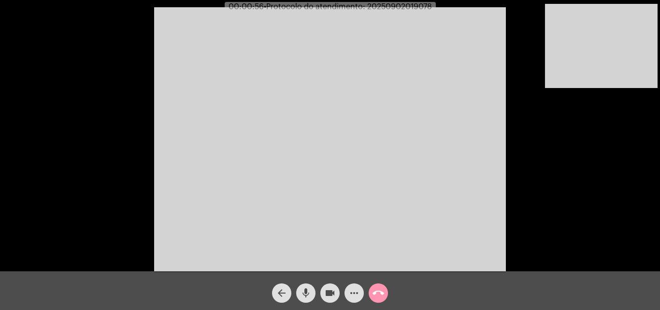
click at [309, 292] on mat-icon "mic" at bounding box center [306, 293] width 12 height 12
click at [305, 293] on mat-icon "mic_off" at bounding box center [306, 293] width 12 height 12
click at [305, 293] on mat-icon "mic" at bounding box center [306, 293] width 12 height 12
click at [305, 293] on mat-icon "mic_off" at bounding box center [306, 293] width 12 height 12
click at [305, 293] on mat-icon "mic" at bounding box center [306, 293] width 12 height 12
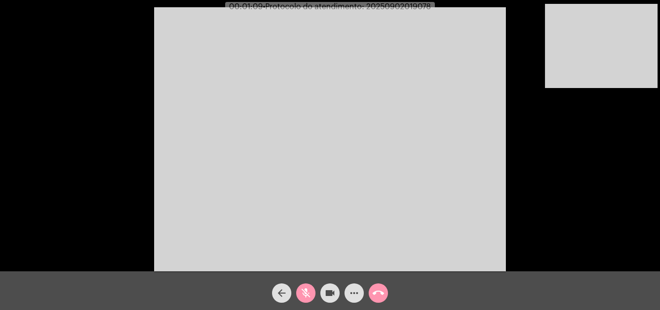
click at [309, 290] on mat-icon "mic_off" at bounding box center [306, 293] width 12 height 12
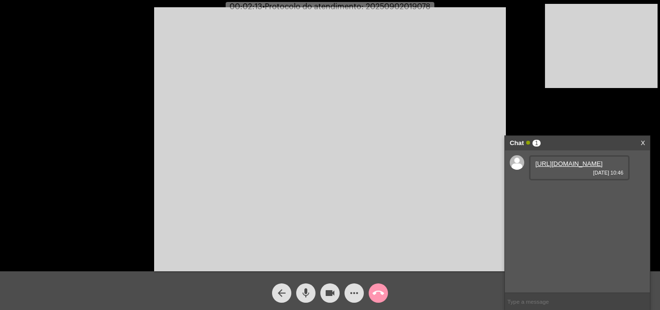
click at [301, 291] on mat-icon "mic" at bounding box center [306, 293] width 12 height 12
click at [306, 290] on mat-icon "mic_off" at bounding box center [306, 293] width 12 height 12
click at [306, 293] on mat-icon "mic" at bounding box center [306, 293] width 12 height 12
click at [330, 291] on mat-icon "videocam" at bounding box center [330, 293] width 12 height 12
drag, startPoint x: 332, startPoint y: 292, endPoint x: 324, endPoint y: 293, distance: 8.3
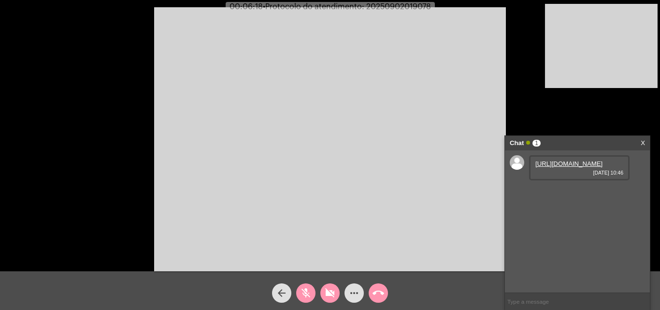
click at [332, 293] on mat-icon "videocam_off" at bounding box center [330, 293] width 12 height 12
click at [310, 294] on mat-icon "mic_off" at bounding box center [306, 293] width 12 height 12
drag, startPoint x: 304, startPoint y: 289, endPoint x: 323, endPoint y: 288, distance: 19.3
click at [307, 289] on mat-icon "mic" at bounding box center [306, 293] width 12 height 12
click at [331, 287] on mat-icon "videocam" at bounding box center [330, 293] width 12 height 12
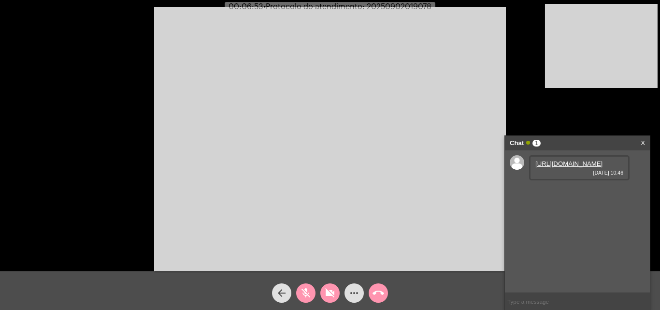
click at [330, 292] on mat-icon "videocam_off" at bounding box center [330, 293] width 12 height 12
click at [303, 292] on mat-icon "mic_off" at bounding box center [306, 293] width 12 height 12
click at [313, 290] on button "mic" at bounding box center [305, 292] width 19 height 19
click at [303, 294] on mat-icon "mic_off" at bounding box center [306, 293] width 12 height 12
click at [416, 4] on span "• Protocolo do atendimento: 20250902019078" at bounding box center [346, 7] width 168 height 8
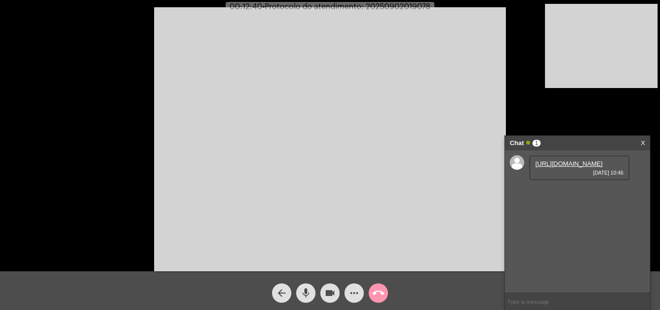
click at [416, 3] on span "• Protocolo do atendimento: 20250902019078" at bounding box center [346, 7] width 168 height 8
copy span "20250902019078"
click at [538, 300] on input "text" at bounding box center [577, 301] width 145 height 17
paste input "20250902019078"
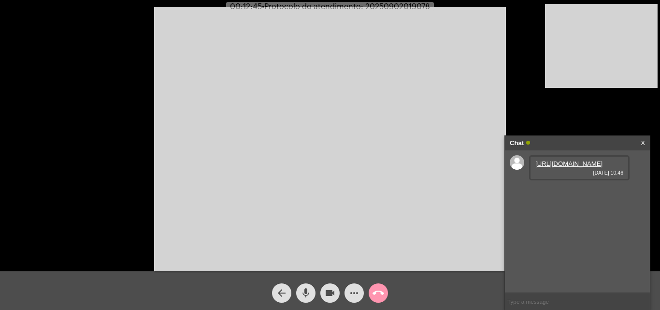
type input "20250902019078"
click at [563, 74] on video at bounding box center [601, 46] width 113 height 84
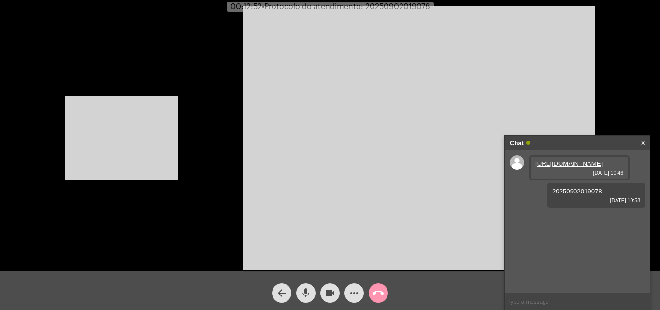
click at [126, 127] on video at bounding box center [121, 138] width 113 height 84
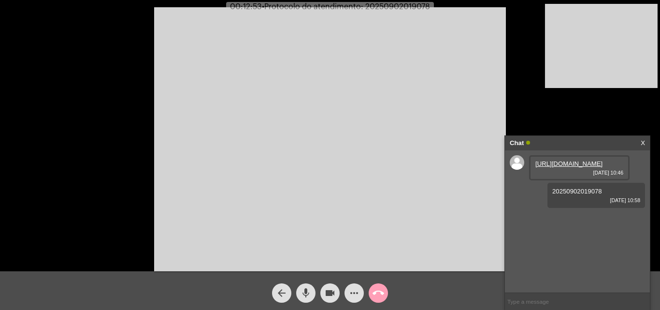
click at [377, 292] on mat-icon "call_end" at bounding box center [379, 293] width 12 height 12
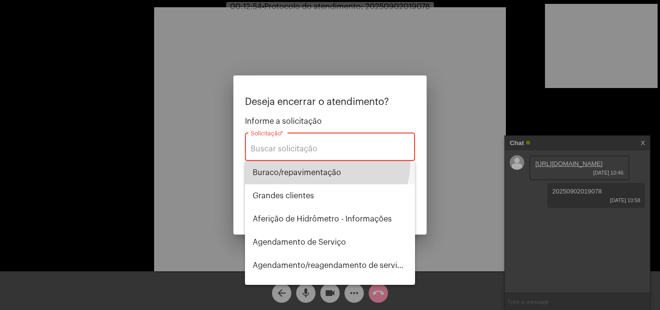
click at [310, 161] on span "⁠Buraco/repavimentação" at bounding box center [330, 172] width 155 height 23
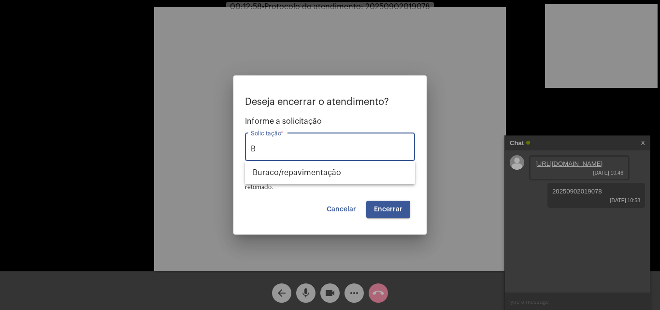
type input "⁠"
click at [309, 171] on span "Outros" at bounding box center [330, 172] width 155 height 23
type input "Outros"
click at [390, 206] on span "Encerrar" at bounding box center [388, 209] width 29 height 7
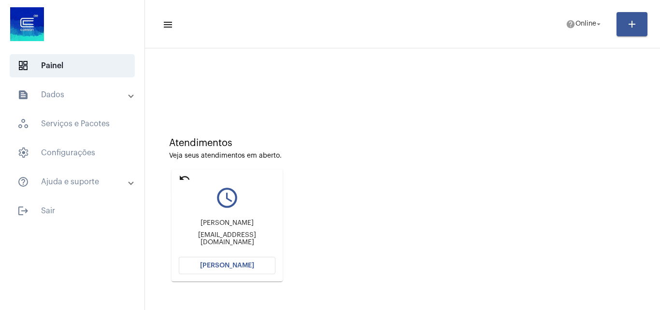
click at [183, 174] on mat-icon "undo" at bounding box center [185, 178] width 12 height 12
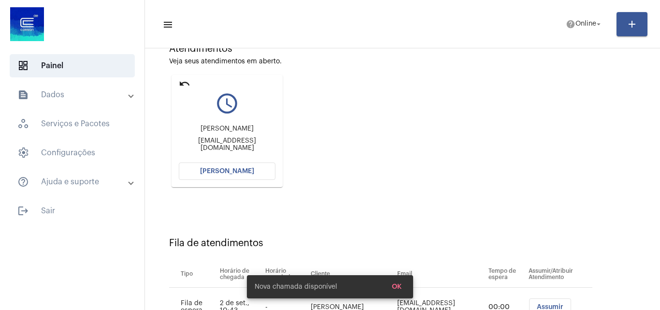
scroll to position [52, 0]
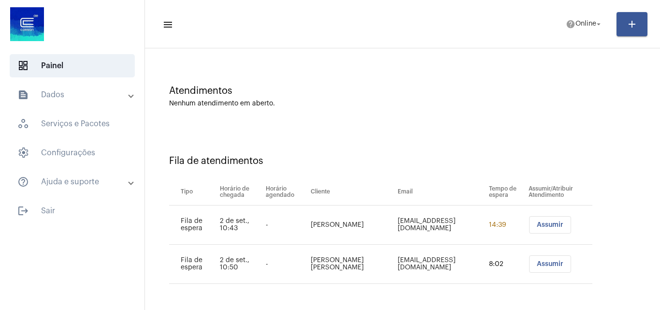
click at [542, 270] on button "Assumir" at bounding box center [550, 263] width 42 height 17
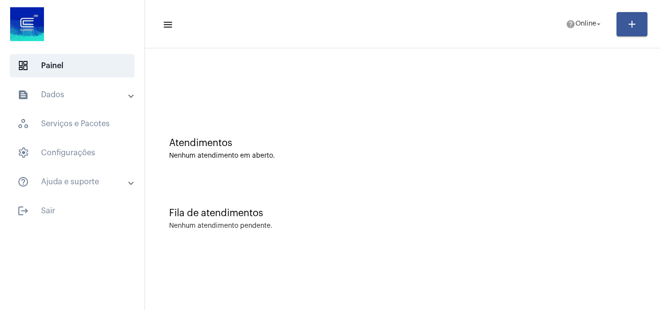
scroll to position [0, 0]
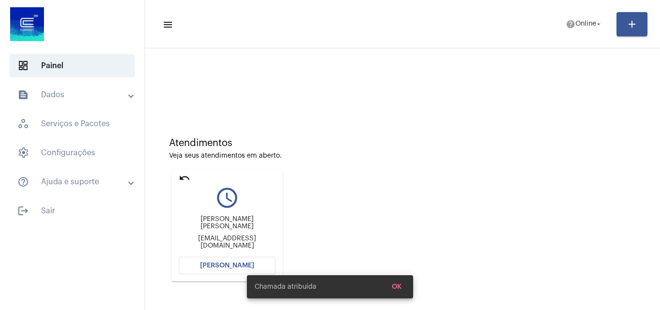
click at [226, 263] on span "[PERSON_NAME]" at bounding box center [227, 265] width 54 height 7
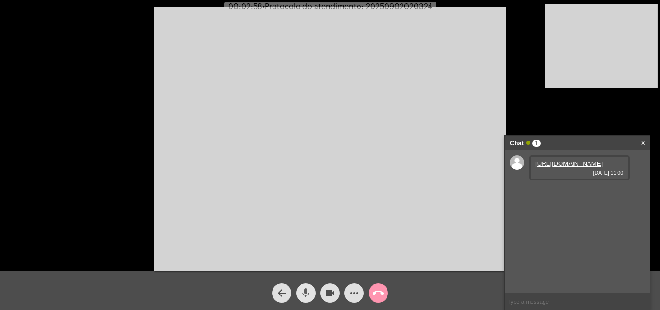
click at [305, 295] on mat-icon "mic" at bounding box center [306, 293] width 12 height 12
click at [570, 167] on link "[URL][DOMAIN_NAME]" at bounding box center [569, 163] width 67 height 7
click at [310, 293] on mat-icon "mic_off" at bounding box center [306, 293] width 12 height 12
click at [303, 288] on mat-icon "mic" at bounding box center [306, 293] width 12 height 12
click at [328, 289] on mat-icon "videocam" at bounding box center [330, 293] width 12 height 12
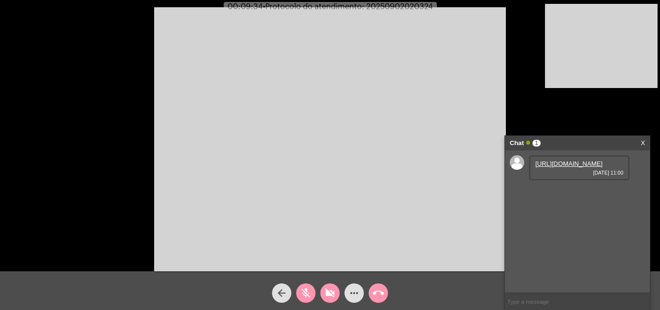
click at [327, 290] on mat-icon "videocam_off" at bounding box center [330, 293] width 12 height 12
click at [295, 282] on div "mic_off" at bounding box center [306, 290] width 24 height 24
click at [305, 289] on mat-icon "mic" at bounding box center [306, 293] width 12 height 12
click at [305, 289] on mat-icon "mic_off" at bounding box center [306, 293] width 12 height 12
click at [303, 288] on mat-icon "mic" at bounding box center [306, 293] width 12 height 12
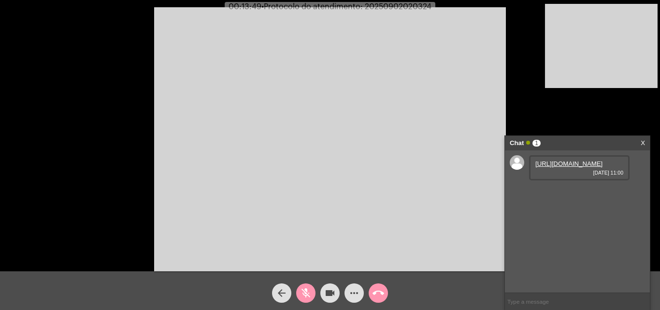
click at [308, 297] on mat-icon "mic_off" at bounding box center [306, 293] width 12 height 12
click at [409, 3] on span "• Protocolo do atendimento: 20250902020324" at bounding box center [346, 7] width 170 height 8
click at [409, 5] on span "• Protocolo do atendimento: 20250902020324" at bounding box center [346, 7] width 170 height 8
copy span "20250902020324"
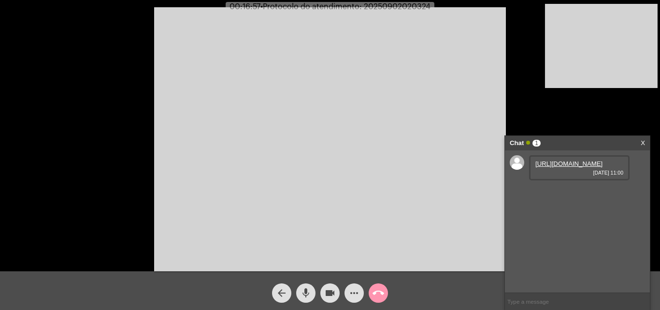
click at [566, 296] on input "text" at bounding box center [577, 301] width 145 height 17
paste input "20250902020324"
type input "20250902020324"
click at [373, 294] on mat-icon "call_end" at bounding box center [379, 293] width 12 height 12
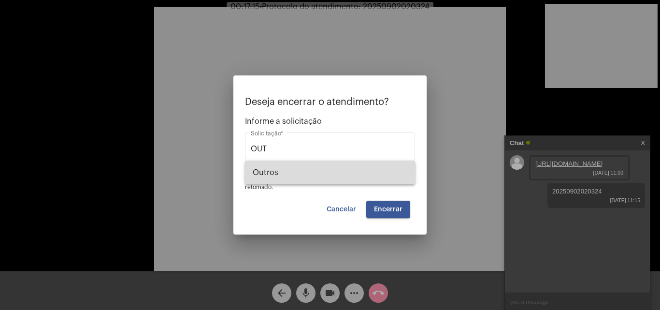
click at [315, 167] on span "Outros" at bounding box center [330, 172] width 155 height 23
type input "Outros"
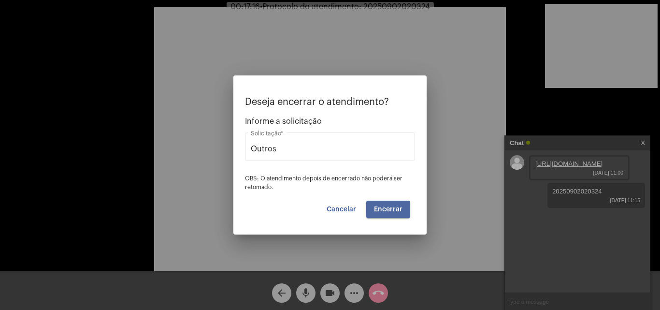
click at [377, 204] on button "Encerrar" at bounding box center [388, 209] width 44 height 17
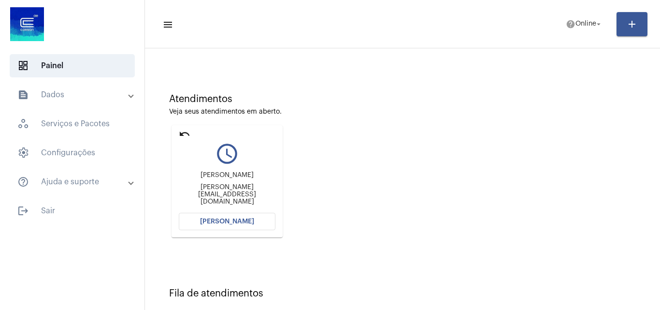
scroll to position [41, 0]
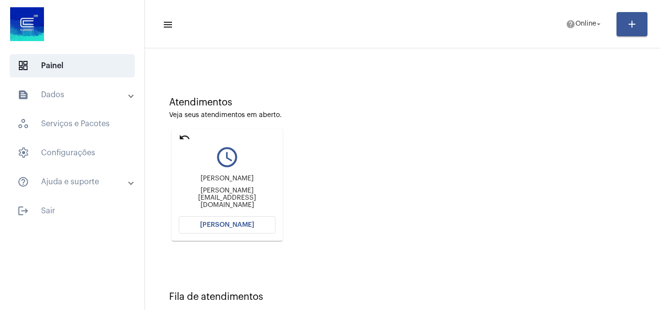
click at [181, 136] on mat-icon "undo" at bounding box center [185, 137] width 12 height 12
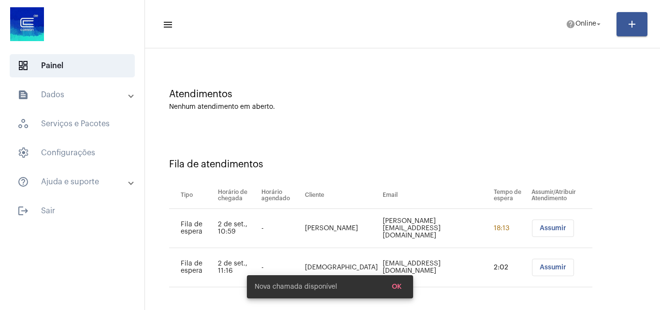
scroll to position [52, 0]
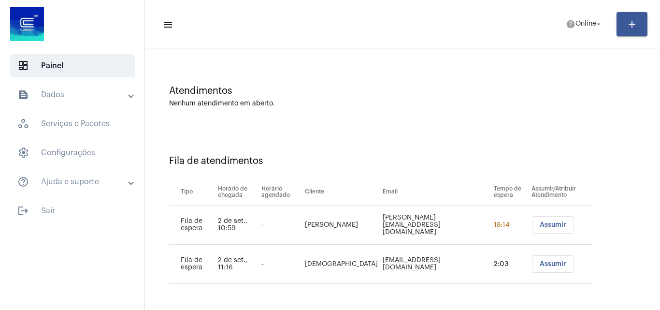
click at [540, 226] on span "Assumir" at bounding box center [553, 224] width 27 height 7
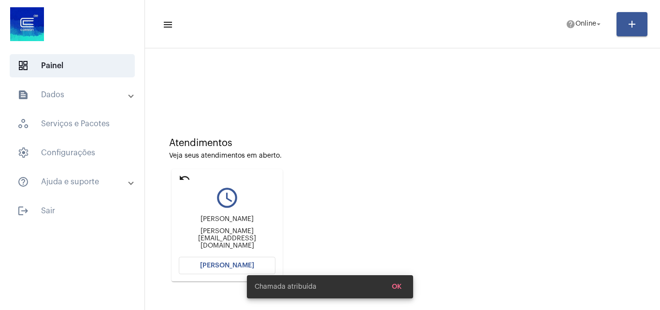
click at [231, 262] on span "[PERSON_NAME]" at bounding box center [227, 265] width 54 height 7
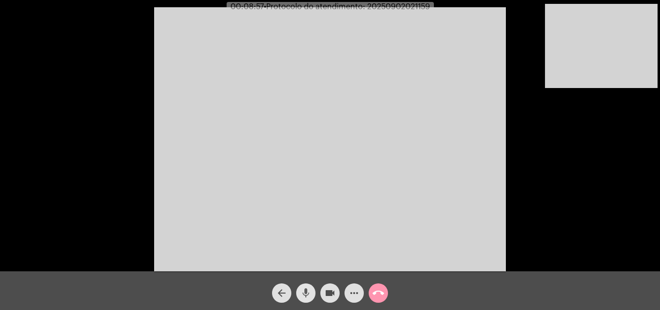
click at [309, 298] on mat-icon "mic" at bounding box center [306, 293] width 12 height 12
click at [306, 296] on mat-icon "mic_off" at bounding box center [306, 293] width 12 height 12
click at [306, 296] on mat-icon "mic" at bounding box center [306, 293] width 12 height 12
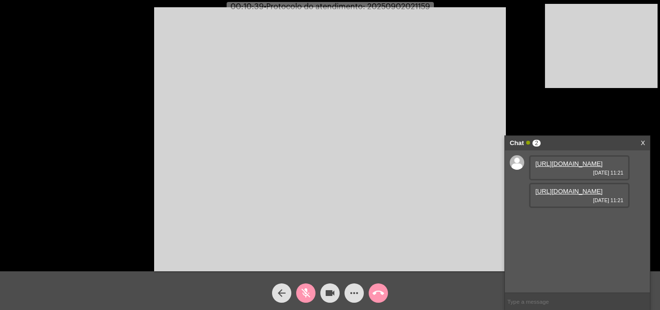
drag, startPoint x: 301, startPoint y: 282, endPoint x: 320, endPoint y: 284, distance: 18.5
click at [301, 283] on div "mic_off" at bounding box center [306, 290] width 24 height 24
click at [584, 167] on link "[URL][DOMAIN_NAME]" at bounding box center [569, 163] width 67 height 7
click at [559, 195] on link "[URL][DOMAIN_NAME]" at bounding box center [569, 191] width 67 height 7
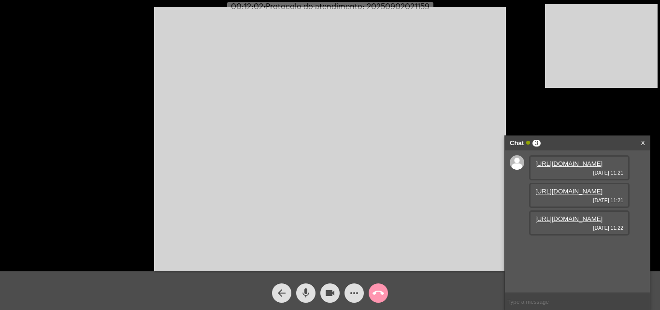
click at [576, 222] on link "[URL][DOMAIN_NAME]" at bounding box center [569, 218] width 67 height 7
click at [258, 29] on video at bounding box center [330, 139] width 352 height 264
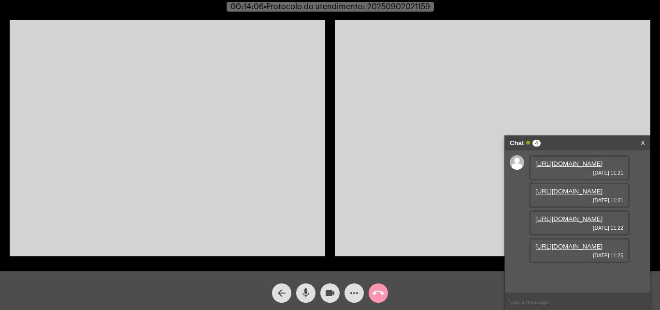
scroll to position [58, 0]
click at [568, 250] on link "[URL][DOMAIN_NAME]" at bounding box center [569, 246] width 67 height 7
click at [305, 293] on mat-icon "mic" at bounding box center [306, 293] width 12 height 12
click at [332, 290] on mat-icon "videocam" at bounding box center [330, 293] width 12 height 12
drag, startPoint x: 330, startPoint y: 297, endPoint x: 310, endPoint y: 292, distance: 19.8
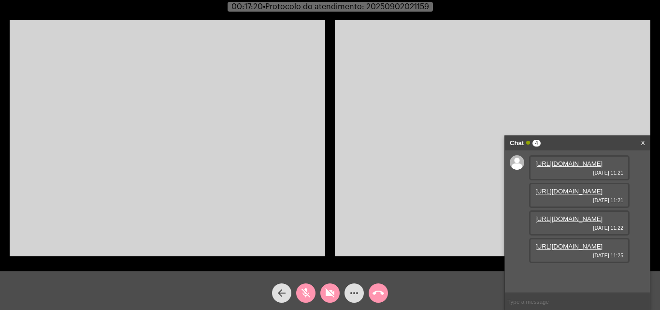
click at [329, 297] on mat-icon "videocam_off" at bounding box center [330, 293] width 12 height 12
click at [302, 292] on mat-icon "mic_off" at bounding box center [306, 293] width 12 height 12
click at [166, 143] on video at bounding box center [168, 138] width 316 height 236
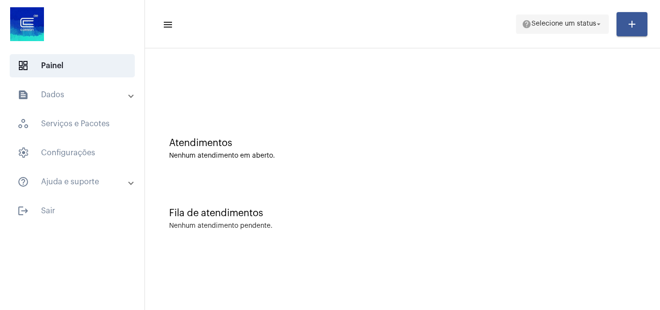
click at [570, 27] on span "Selecione um status" at bounding box center [564, 24] width 65 height 7
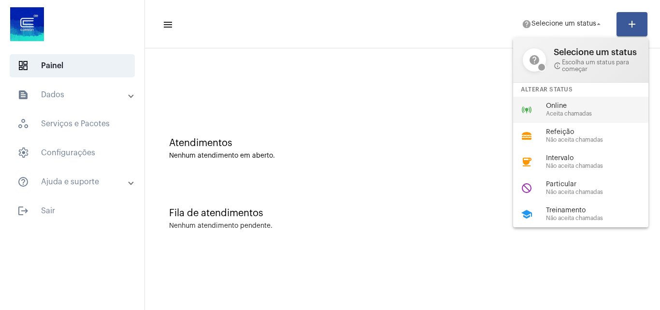
click at [561, 104] on span "Online" at bounding box center [601, 105] width 110 height 7
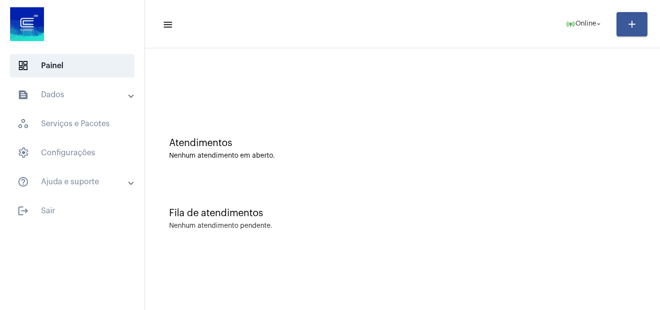
click at [77, 102] on mat-expansion-panel-header "text_snippet_outlined Dados" at bounding box center [75, 94] width 139 height 23
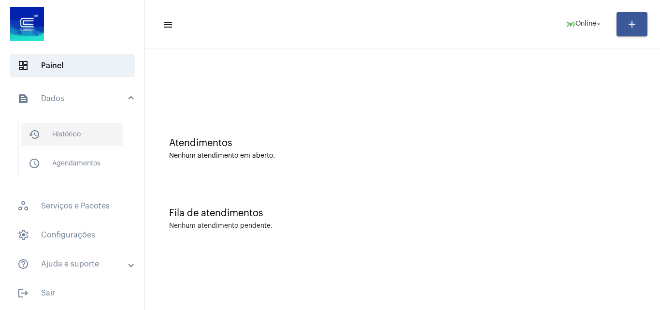
click at [90, 134] on span "history_outlined Histórico" at bounding box center [72, 134] width 102 height 23
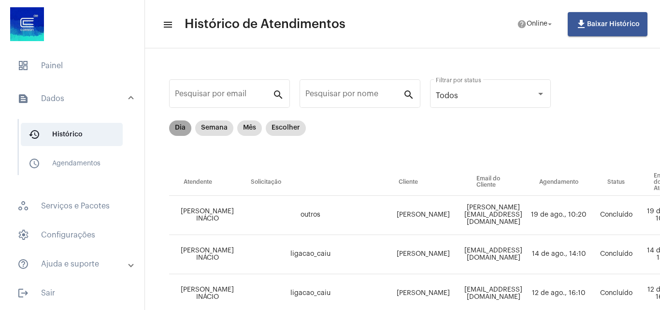
click at [180, 131] on mat-chip "Dia" at bounding box center [180, 127] width 22 height 15
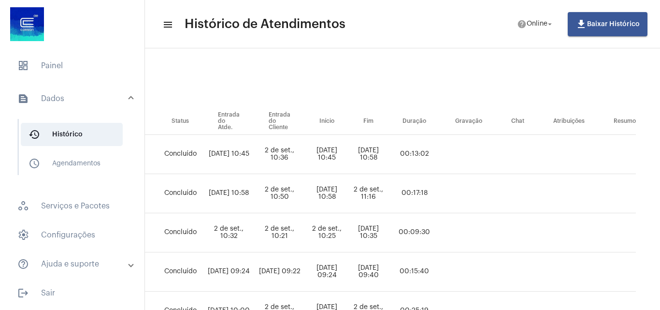
scroll to position [46, 343]
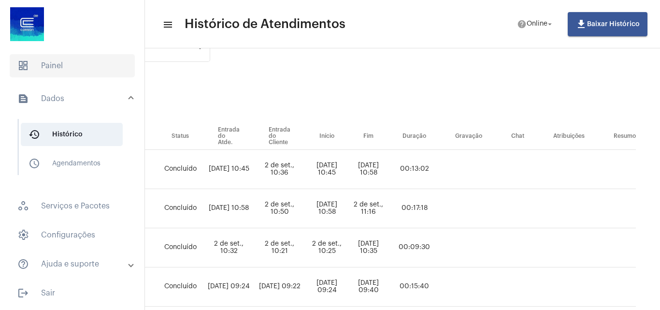
click at [33, 73] on span "dashboard Painel" at bounding box center [72, 65] width 125 height 23
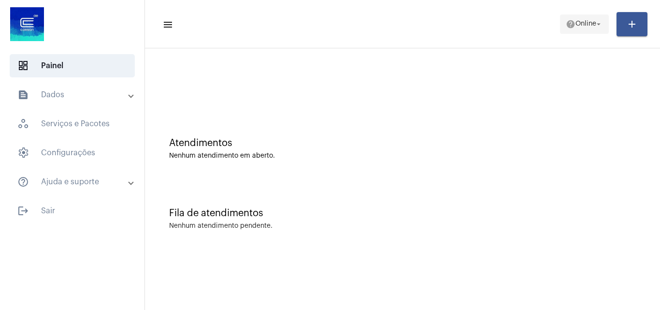
click at [577, 21] on span "Online" at bounding box center [586, 24] width 21 height 7
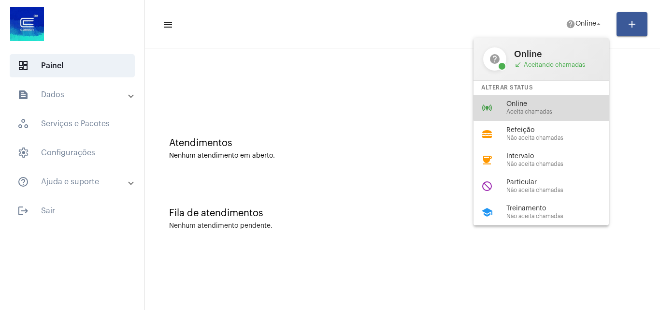
click at [565, 103] on span "Online" at bounding box center [562, 104] width 110 height 7
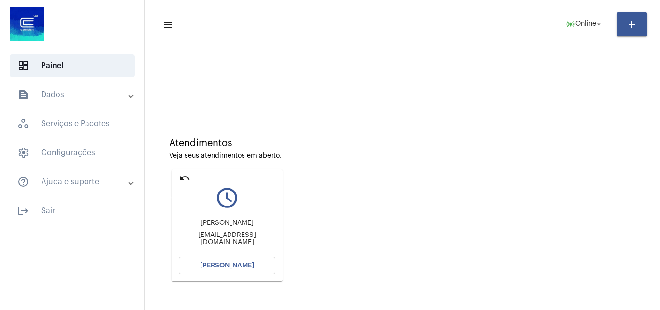
click at [186, 178] on mat-icon "undo" at bounding box center [185, 178] width 12 height 12
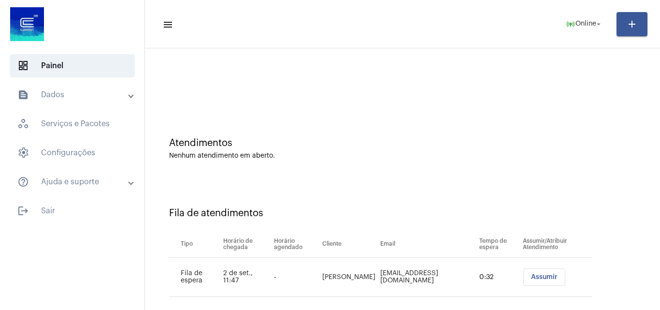
click at [534, 275] on span "Assumir" at bounding box center [544, 277] width 27 height 7
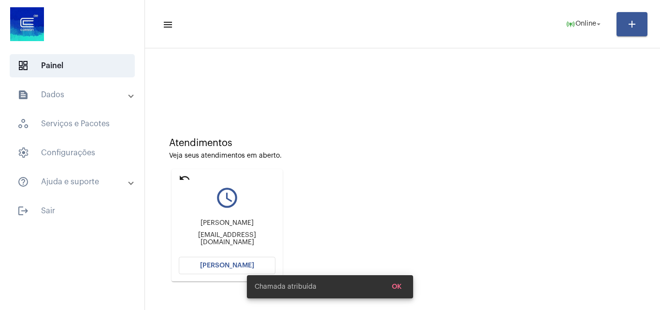
click at [220, 266] on span "[PERSON_NAME]" at bounding box center [227, 265] width 54 height 7
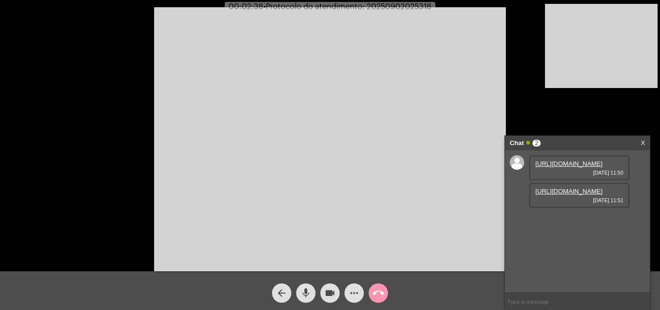
click at [569, 167] on link "https://neft-transfer-bucket.s3.amazonaws.com/temp-f0dca59b-f7a5-439f-b9fe-5dbf…" at bounding box center [569, 163] width 67 height 7
click at [568, 208] on div "https://neft-transfer-bucket.s3.amazonaws.com/temp-91a1b681-674c-20fc-f703-536d…" at bounding box center [579, 195] width 101 height 25
click at [564, 195] on link "https://neft-transfer-bucket.s3.amazonaws.com/temp-91a1b681-674c-20fc-f703-536d…" at bounding box center [569, 191] width 67 height 7
click at [563, 222] on link "https://neft-transfer-bucket.s3.amazonaws.com/temp-916f5a78-fe8c-7071-7828-731e…" at bounding box center [569, 218] width 67 height 7
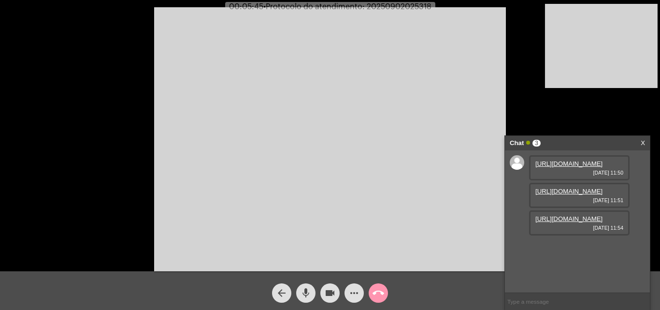
click at [352, 295] on mat-icon "more_horiz" at bounding box center [355, 293] width 12 height 12
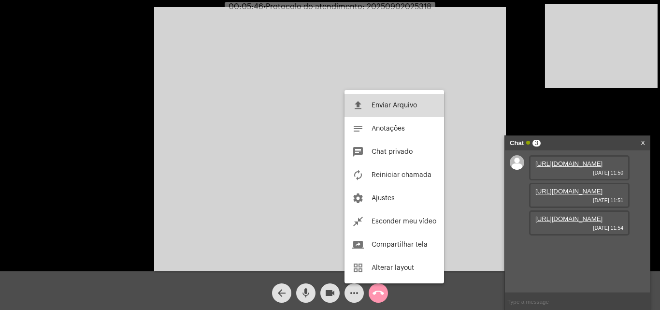
click at [398, 104] on span "Enviar Arquivo" at bounding box center [394, 105] width 45 height 7
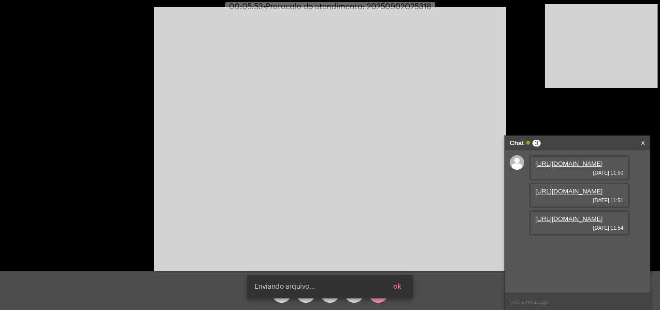
scroll to position [58, 0]
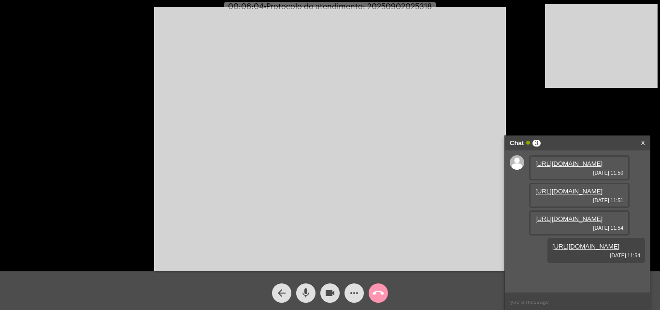
click at [397, 7] on span "• Protocolo do atendimento: 20250902025318" at bounding box center [348, 7] width 168 height 8
copy span "20250902025318"
click at [558, 300] on input "text" at bounding box center [577, 301] width 145 height 17
paste input "20250902025318"
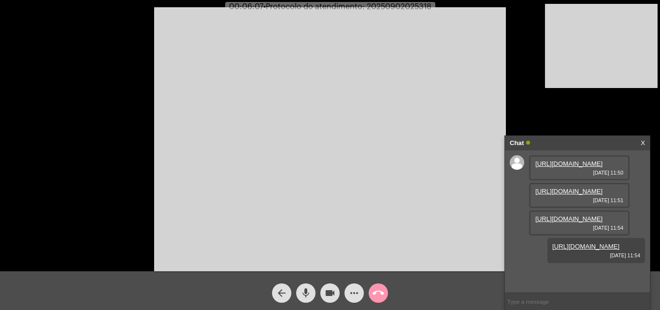
type input "20250902025318"
click at [378, 288] on mat-icon "call_end" at bounding box center [379, 293] width 12 height 12
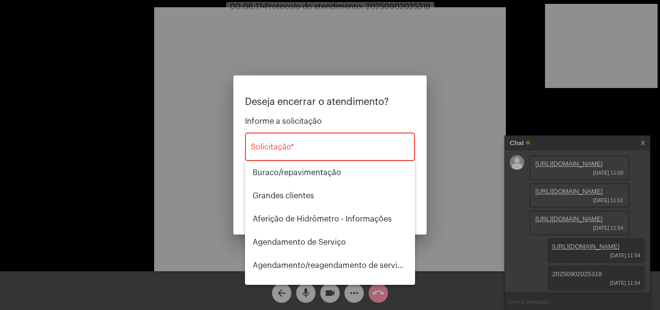
click at [332, 156] on div "Solicitação *" at bounding box center [330, 146] width 159 height 30
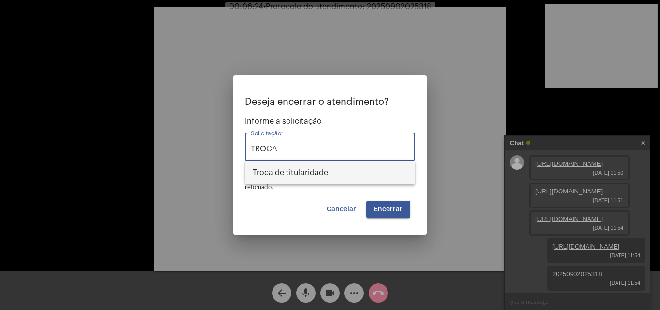
click at [324, 179] on span "Troca de titularidade" at bounding box center [330, 172] width 155 height 23
type input "Troca de titularidade"
click at [387, 211] on span "Encerrar" at bounding box center [388, 209] width 29 height 7
